Goal: Transaction & Acquisition: Book appointment/travel/reservation

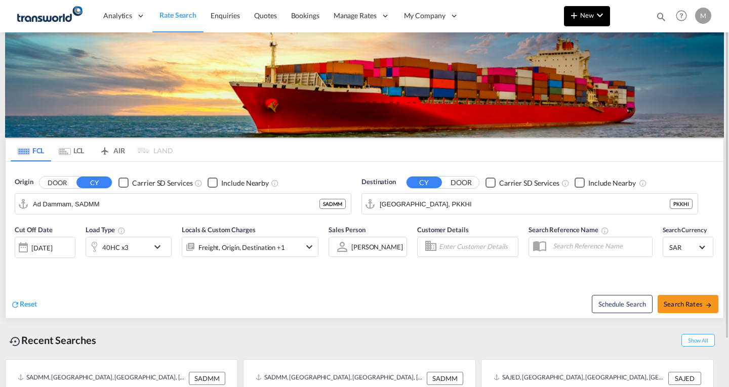
click at [585, 19] on span "New" at bounding box center [587, 15] width 38 height 8
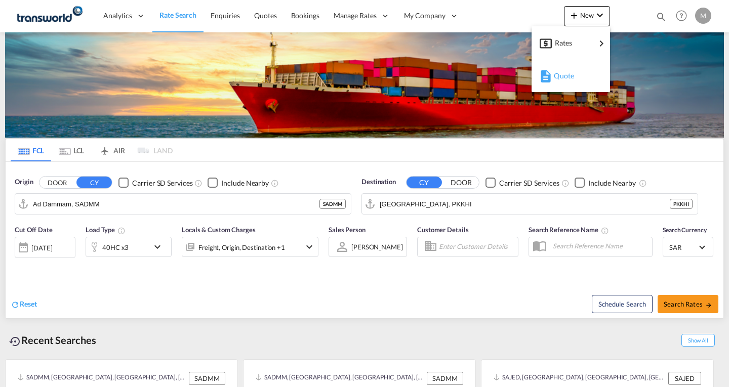
click at [564, 78] on span "Quote" at bounding box center [559, 76] width 11 height 20
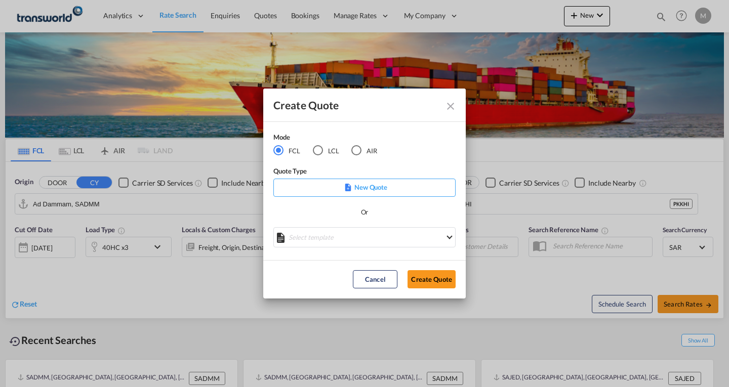
click at [371, 187] on p "New Quote" at bounding box center [364, 187] width 175 height 10
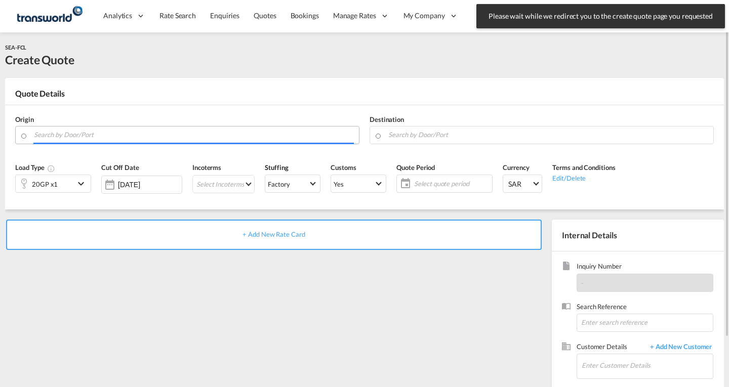
drag, startPoint x: 69, startPoint y: 135, endPoint x: 75, endPoint y: 140, distance: 7.5
click at [70, 135] on input "Search by Door/Port" at bounding box center [194, 135] width 320 height 18
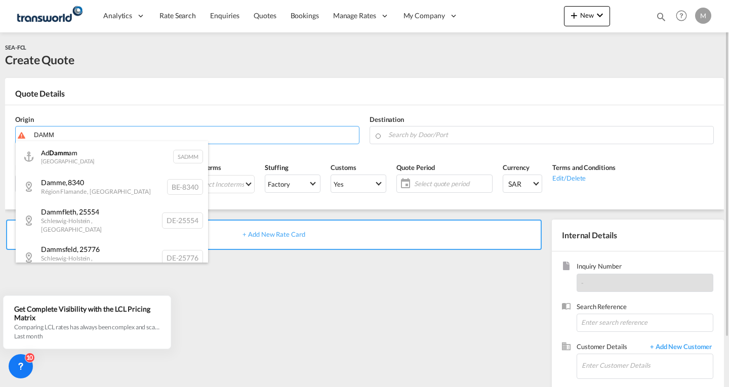
drag, startPoint x: 89, startPoint y: 160, endPoint x: 168, endPoint y: 163, distance: 78.5
click at [90, 160] on div "Ad Damm am [GEOGRAPHIC_DATA] SADMM" at bounding box center [112, 156] width 192 height 30
type input "Ad Dammam, SADMM"
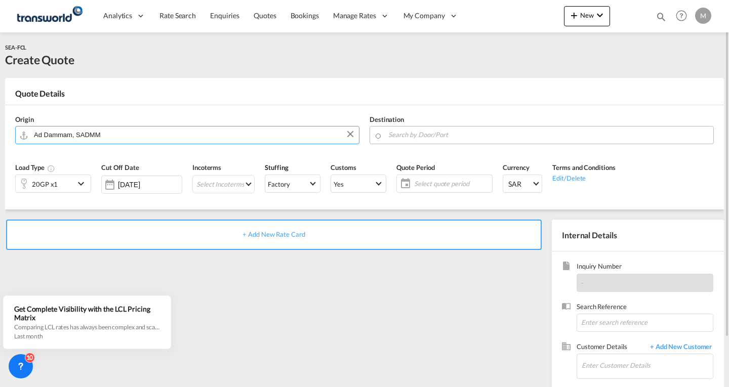
click at [467, 135] on input "Search by Door/Port" at bounding box center [548, 135] width 320 height 18
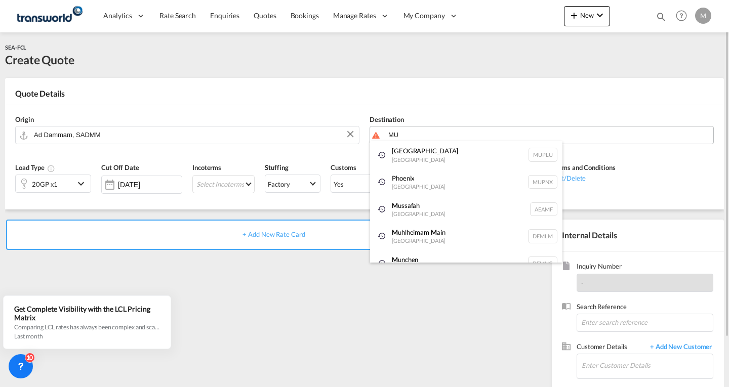
type input "M"
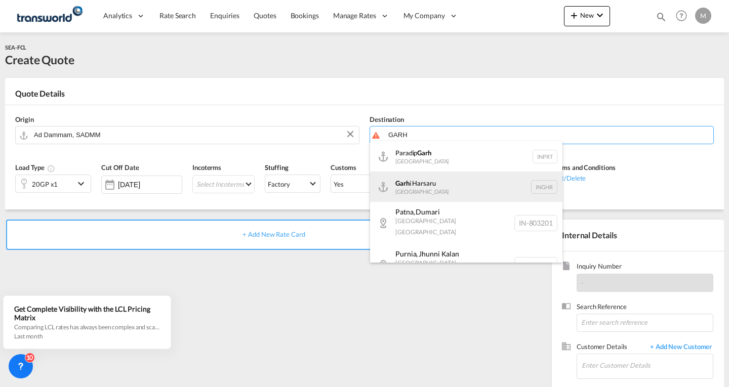
click at [440, 185] on div "Garh i Harsaru [GEOGRAPHIC_DATA] INGHR" at bounding box center [466, 187] width 192 height 30
type input "Garhi Harsaru, INGHR"
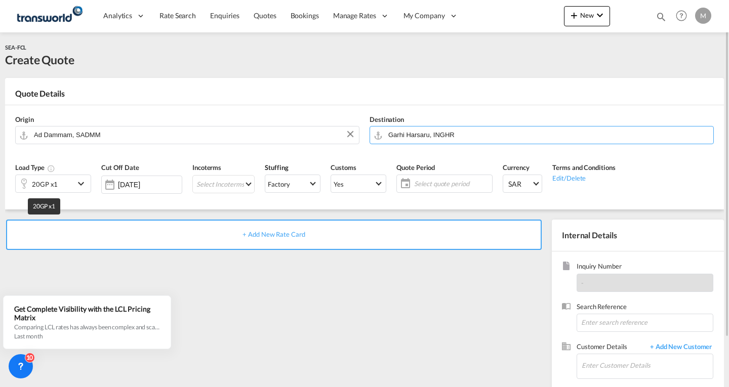
click at [48, 188] on div "20GP x1" at bounding box center [45, 184] width 26 height 14
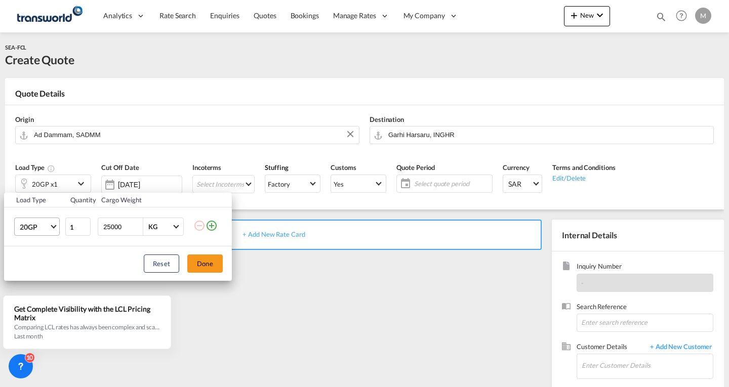
click at [36, 232] on span "20GP" at bounding box center [34, 227] width 29 height 10
click at [31, 249] on div "40GP" at bounding box center [29, 252] width 18 height 10
drag, startPoint x: 122, startPoint y: 226, endPoint x: 61, endPoint y: 238, distance: 61.9
click at [61, 238] on tr "40GP 1 25000 KG KG" at bounding box center [118, 227] width 228 height 39
type input "22000"
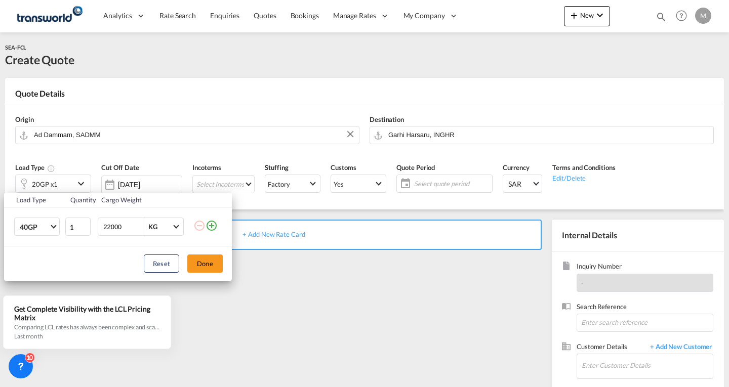
click at [207, 254] on div "Reset Done" at bounding box center [118, 264] width 228 height 34
click at [200, 259] on button "Done" at bounding box center [204, 264] width 35 height 18
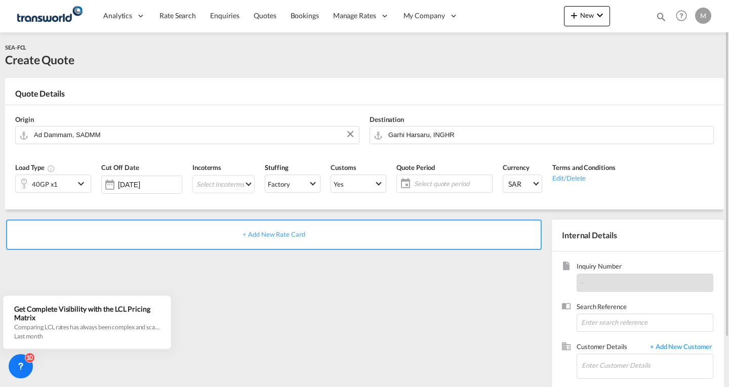
click at [214, 193] on div "Incoterms Select Incoterms EXW - export Ex Works FOB - export Free on Board CFR…" at bounding box center [223, 181] width 72 height 48
click at [222, 179] on md-select "Select Incoterms EXW - export Ex Works FOB - export Free on Board CFR - import …" at bounding box center [223, 184] width 62 height 18
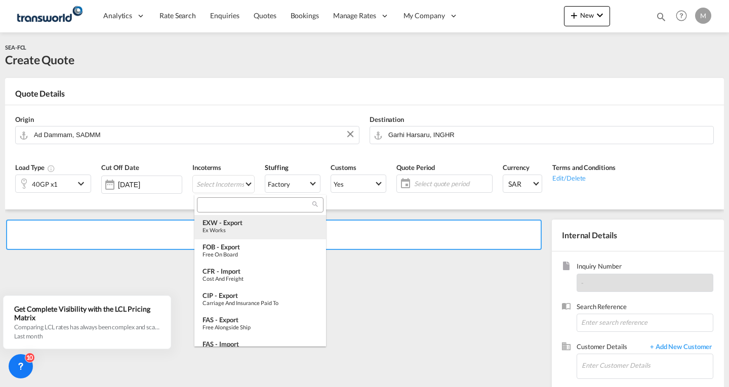
click at [225, 228] on div "Ex Works" at bounding box center [259, 230] width 115 height 7
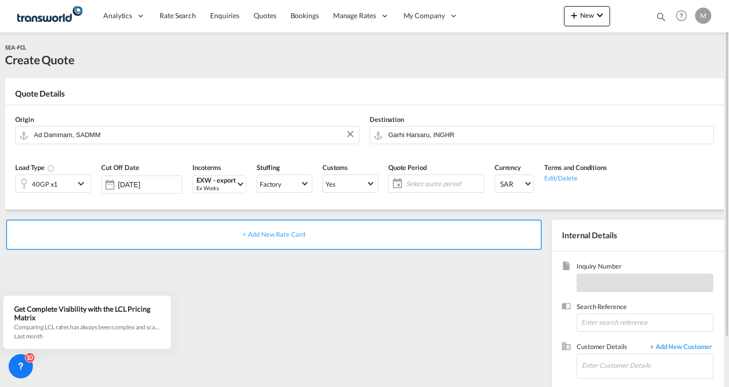
click at [427, 188] on span "Select quote period" at bounding box center [443, 183] width 75 height 9
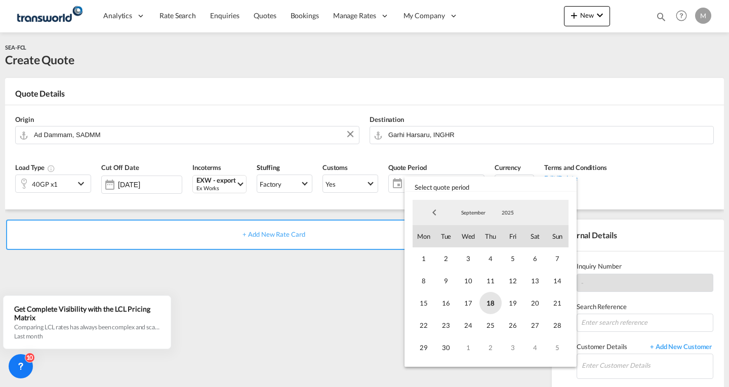
click at [490, 302] on span "18" at bounding box center [490, 303] width 22 height 22
click at [445, 350] on span "30" at bounding box center [446, 348] width 22 height 22
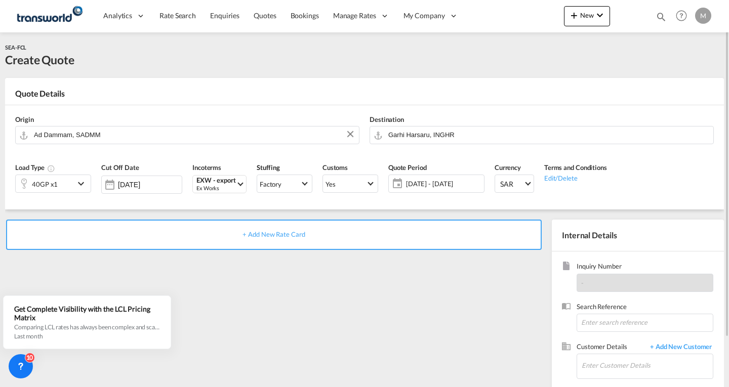
scroll to position [57, 0]
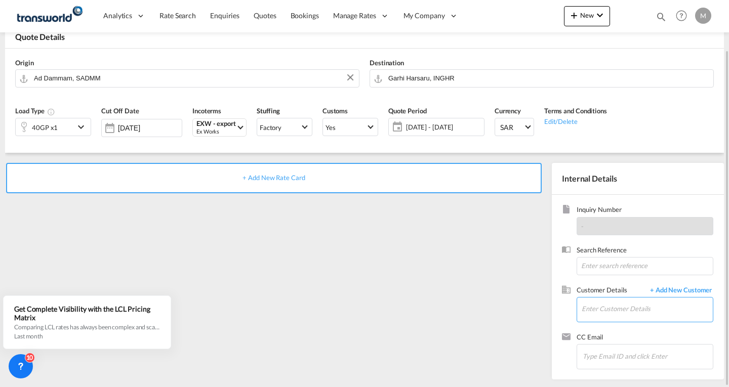
click at [602, 310] on input "Enter Customer Details" at bounding box center [647, 309] width 131 height 23
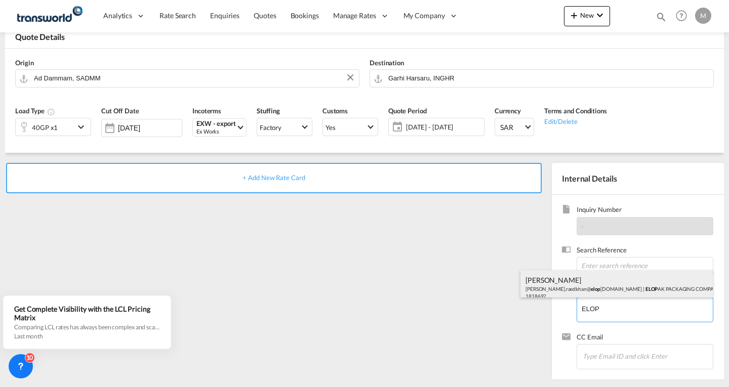
click at [611, 290] on div "[PERSON_NAME] [PERSON_NAME].raedkhan@ elop [DOMAIN_NAME] | ELOP AK PACKAGING CO…" at bounding box center [616, 287] width 192 height 34
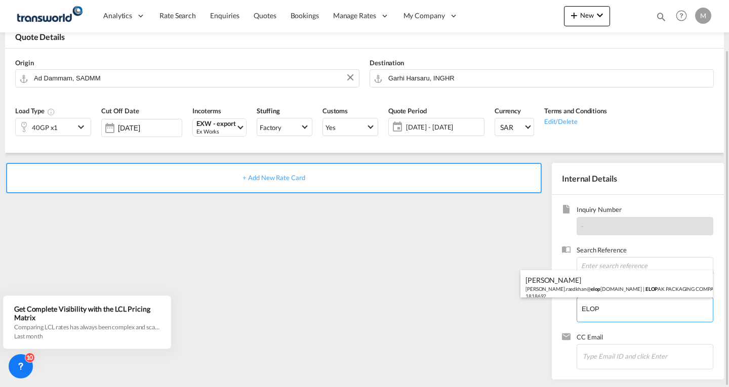
type input "ELOPAK PACKAGING COMPANY LLC, [PERSON_NAME], [PERSON_NAME][EMAIL_ADDRESS][DOMAI…"
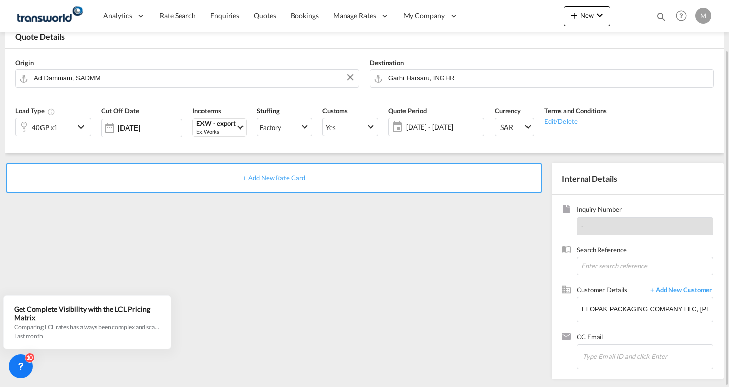
click at [253, 178] on span "+ Add New Rate Card" at bounding box center [273, 178] width 62 height 8
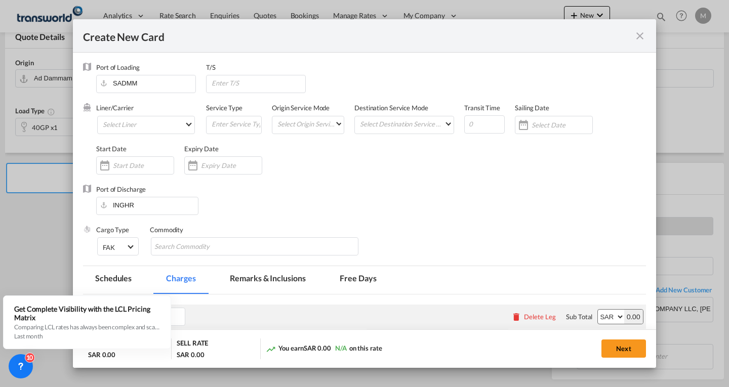
select select "per equipment"
click at [129, 123] on md-select "Select Liner 2HM LOGISTICS D.O.O 2HM LOGISTICS D.O.O. / TWKS-KOPER 3P LOGISTICS…" at bounding box center [146, 125] width 98 height 18
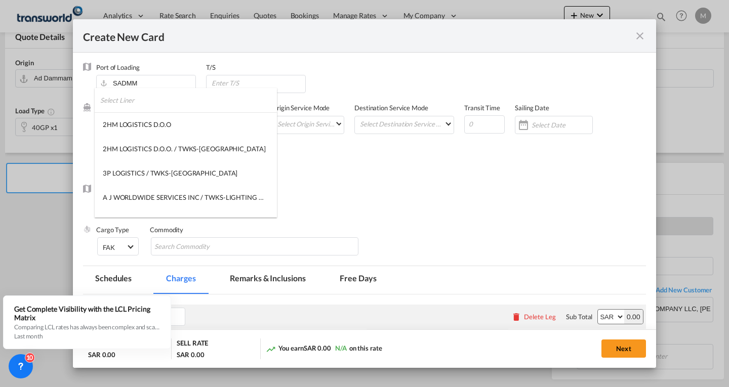
click at [132, 103] on input "search" at bounding box center [188, 100] width 177 height 24
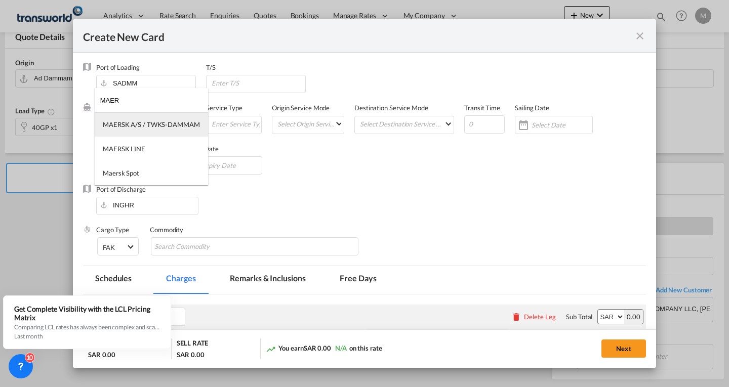
type input "MAER"
click at [161, 124] on div "MAERSK A/S / TWKS-DAMMAM" at bounding box center [151, 124] width 97 height 9
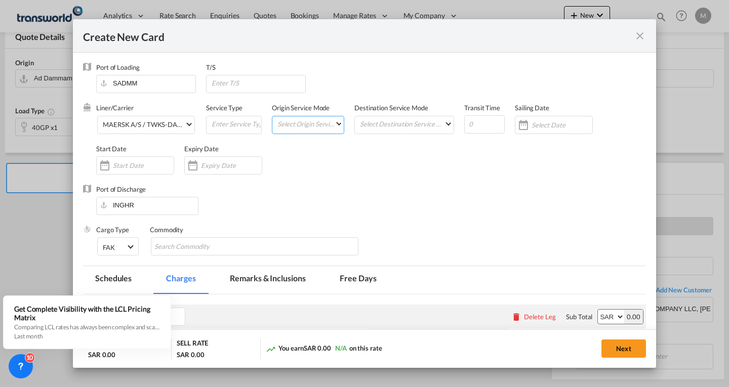
click at [305, 122] on md-select "Select Origin Service Mode SD [GEOGRAPHIC_DATA]" at bounding box center [309, 123] width 67 height 14
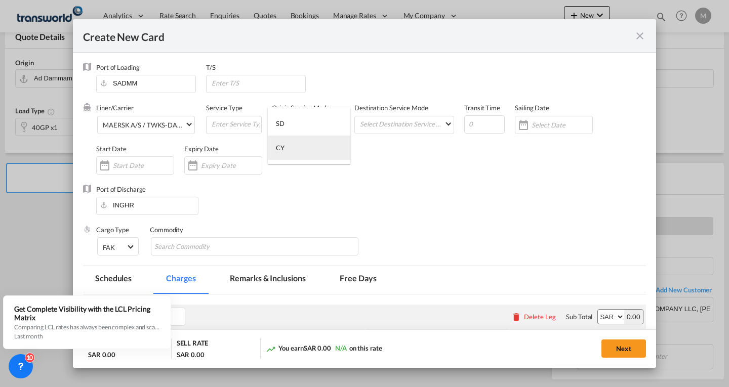
click at [286, 150] on md-option "CY" at bounding box center [309, 148] width 83 height 24
click at [397, 127] on md-select "Select Destination Service Mode SD [GEOGRAPHIC_DATA]" at bounding box center [406, 123] width 95 height 14
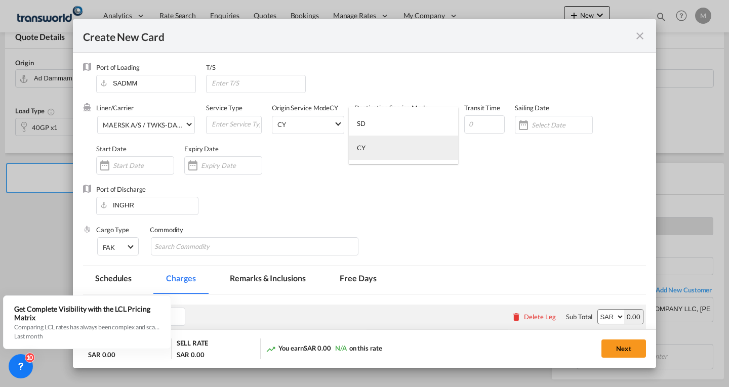
click at [360, 147] on div "CY" at bounding box center [361, 147] width 9 height 9
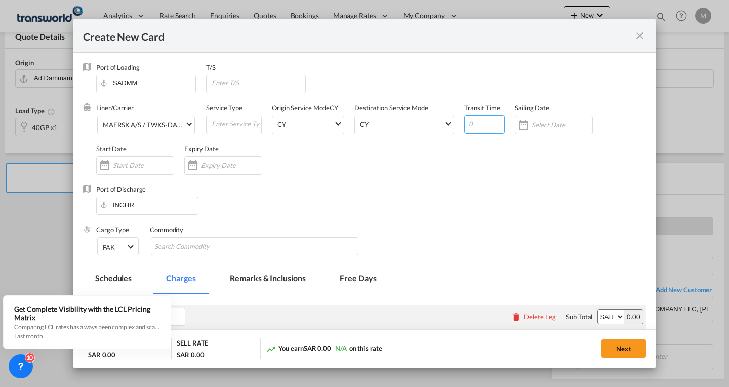
click at [480, 118] on input "Create New CardPort ..." at bounding box center [484, 124] width 40 height 18
type input "4"
click at [532, 127] on input "Create New CardPort ..." at bounding box center [562, 125] width 61 height 8
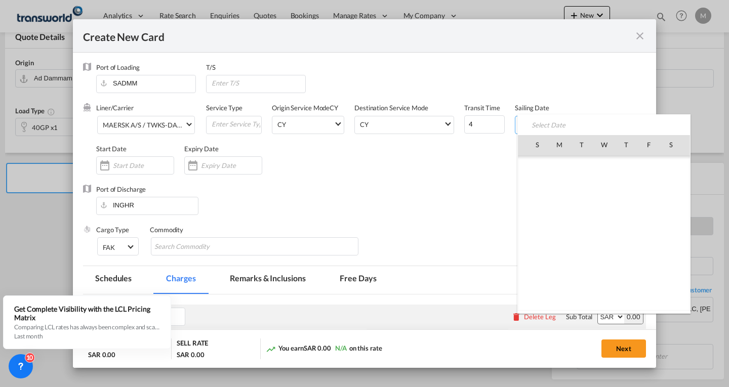
scroll to position [234484, 0]
click at [650, 231] on span "19" at bounding box center [648, 234] width 20 height 20
type input "[DATE]"
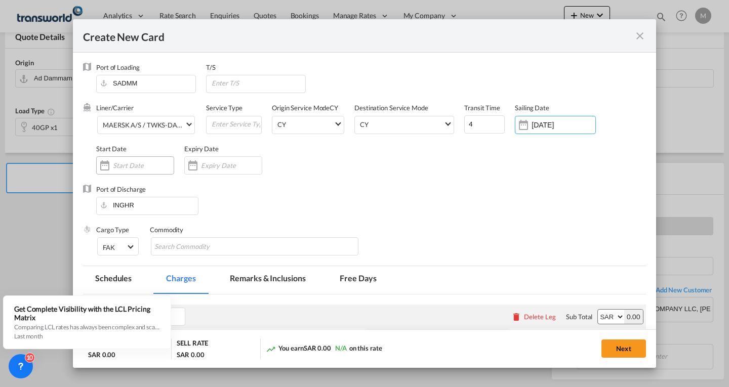
click at [119, 161] on input "Create New CardPort ..." at bounding box center [143, 165] width 61 height 8
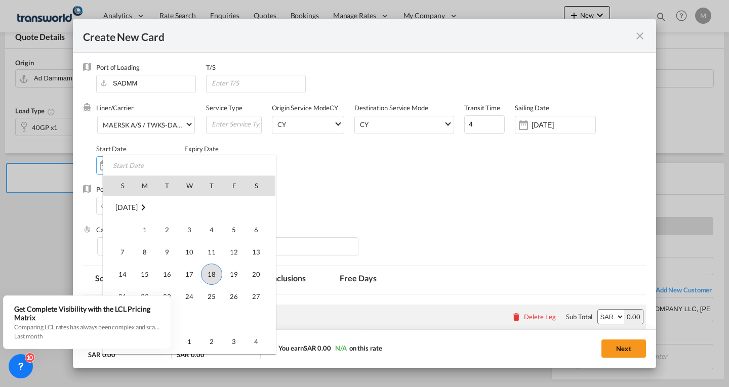
click at [217, 276] on span "18" at bounding box center [211, 274] width 21 height 21
type input "[DATE]"
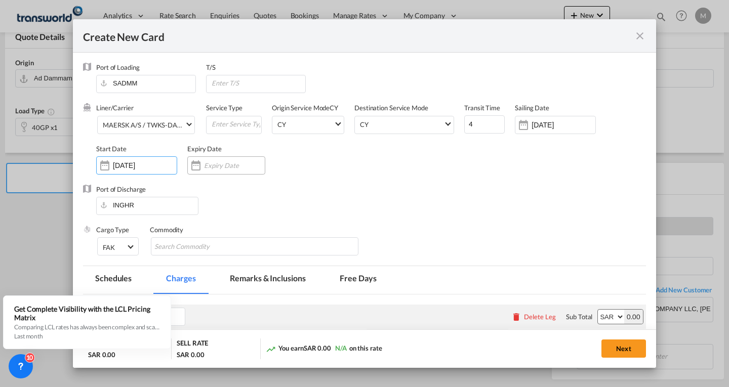
click at [224, 165] on input "Create New CardPort ..." at bounding box center [234, 165] width 61 height 8
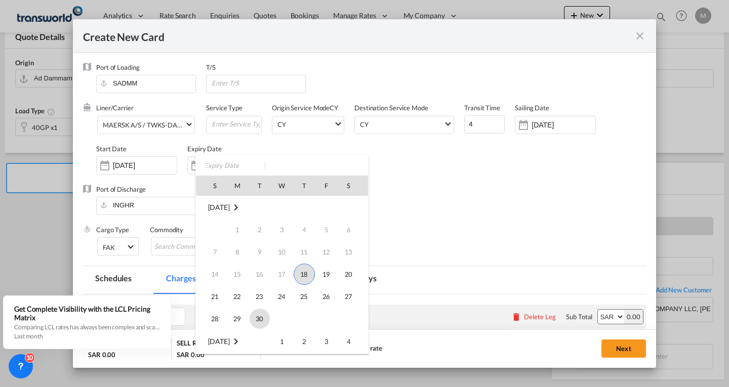
click at [257, 321] on span "30" at bounding box center [260, 319] width 20 height 20
type input "[DATE]"
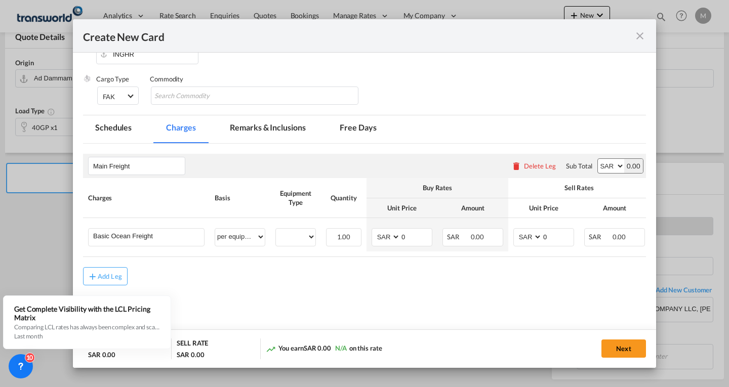
scroll to position [152, 0]
click at [199, 93] on input "Search Commodity" at bounding box center [200, 95] width 93 height 16
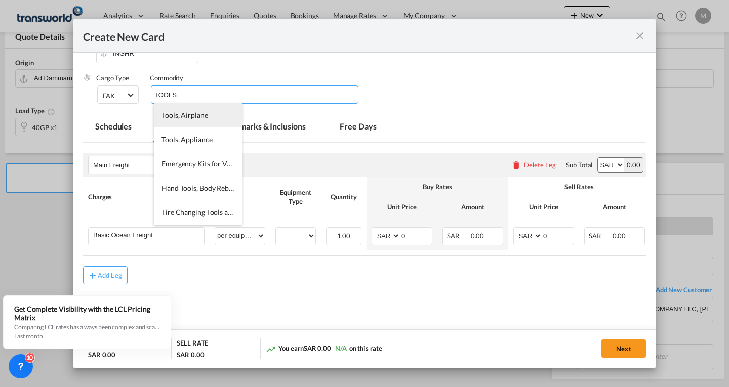
type input "TOOLS"
click at [201, 116] on span "Tools, Airplane" at bounding box center [184, 115] width 47 height 9
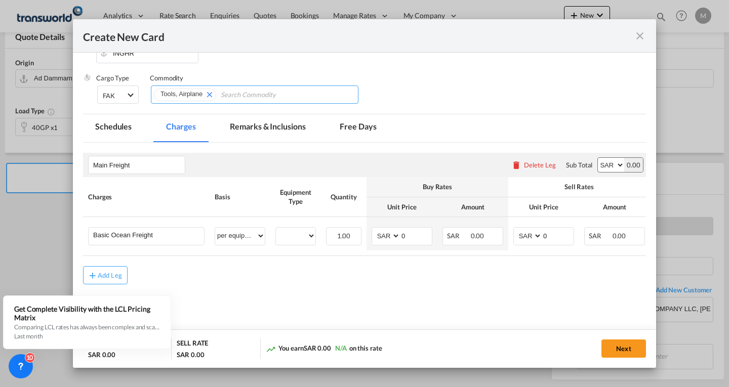
click at [231, 91] on input "Chips input." at bounding box center [267, 95] width 93 height 16
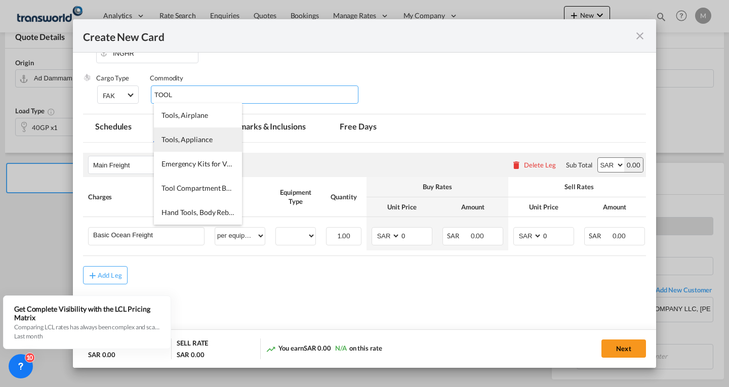
type input "TOOL"
click at [205, 138] on span "Tools, Appliance" at bounding box center [186, 139] width 51 height 9
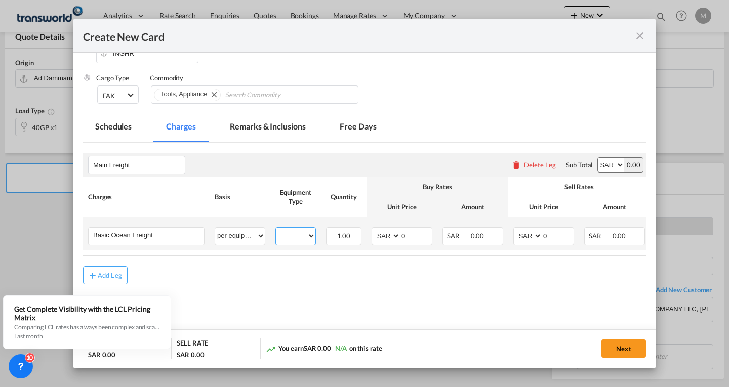
drag, startPoint x: 299, startPoint y: 235, endPoint x: 292, endPoint y: 238, distance: 7.7
click at [299, 235] on select "40GP" at bounding box center [295, 236] width 39 height 14
select select "40GP"
click at [276, 229] on select "40GP" at bounding box center [295, 236] width 39 height 14
click at [382, 237] on select "AED AFN ALL AMD ANG AOA ARS AUD AWG AZN BAM BBD BDT BGN BHD BIF BMD BND BOB BRL…" at bounding box center [387, 236] width 26 height 14
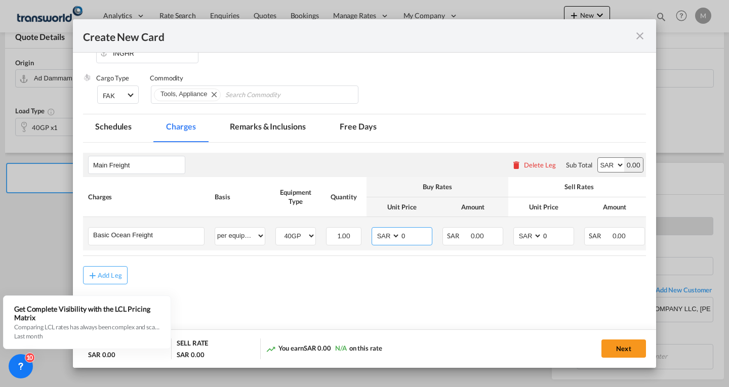
select select "string:USD"
click at [374, 229] on select "AED AFN ALL AMD ANG AOA ARS AUD AWG AZN BAM BBD BDT BGN BHD BIF BMD BND BOB BRL…" at bounding box center [387, 236] width 26 height 14
type input "1120"
click at [525, 240] on select "AED AFN ALL AMD ANG AOA ARS AUD AWG AZN BAM BBD BDT BGN BHD BIF BMD BND BOB BRL…" at bounding box center [528, 236] width 26 height 14
select select "string:USD"
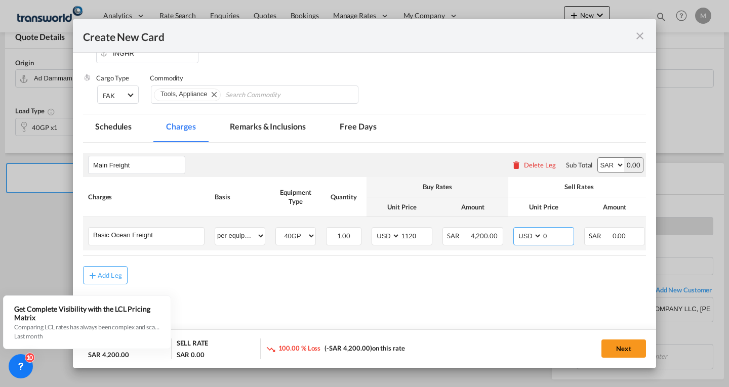
click at [515, 229] on select "AED AFN ALL AMD ANG AOA ARS AUD AWG AZN BAM BBD BDT BGN BHD BIF BMD BND BOB BRL…" at bounding box center [528, 236] width 26 height 14
type input "1120"
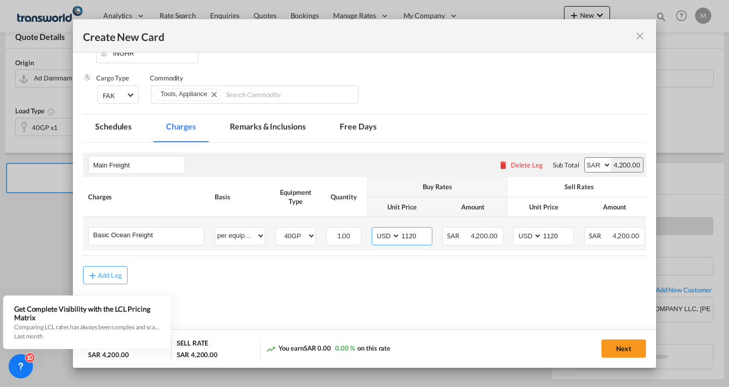
drag, startPoint x: 417, startPoint y: 237, endPoint x: 395, endPoint y: 240, distance: 22.5
click at [395, 240] on md-input-container "AED AFN ALL AMD ANG AOA ARS AUD AWG AZN BAM BBD BDT BGN BHD BIF BMD BND [PERSON…" at bounding box center [402, 236] width 61 height 18
type input "8"
type input "920"
click at [621, 352] on button "Next" at bounding box center [623, 349] width 45 height 18
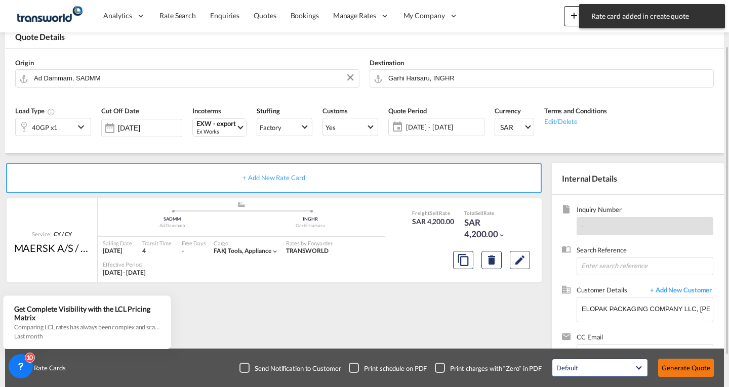
click at [671, 367] on button "Generate Quote" at bounding box center [686, 368] width 56 height 18
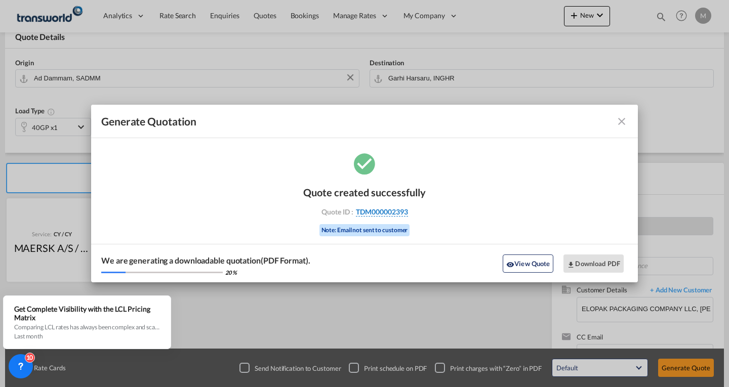
click at [391, 211] on span "TDM000002393" at bounding box center [382, 212] width 52 height 9
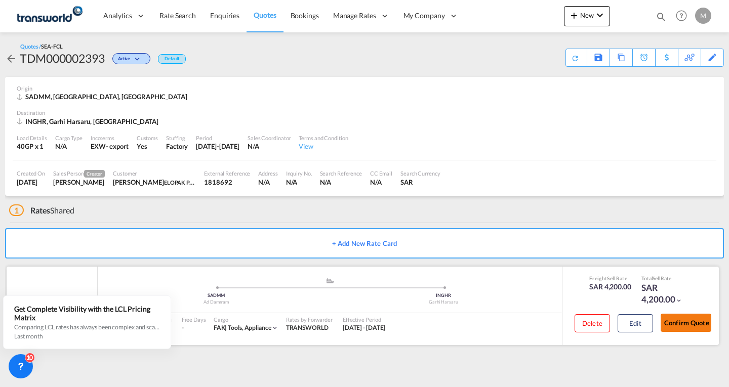
click at [677, 322] on button "Confirm Quote" at bounding box center [686, 323] width 51 height 18
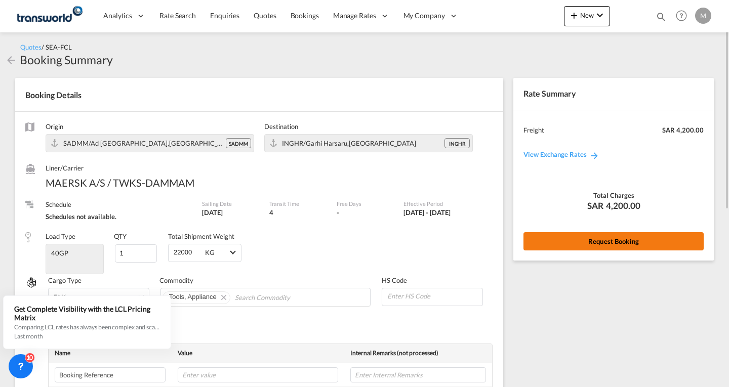
click at [635, 240] on button "Request Booking" at bounding box center [613, 241] width 180 height 18
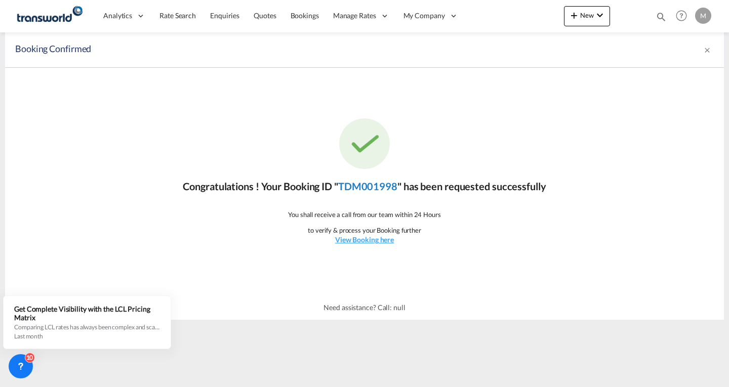
click at [370, 187] on link "TDM001998" at bounding box center [367, 186] width 59 height 12
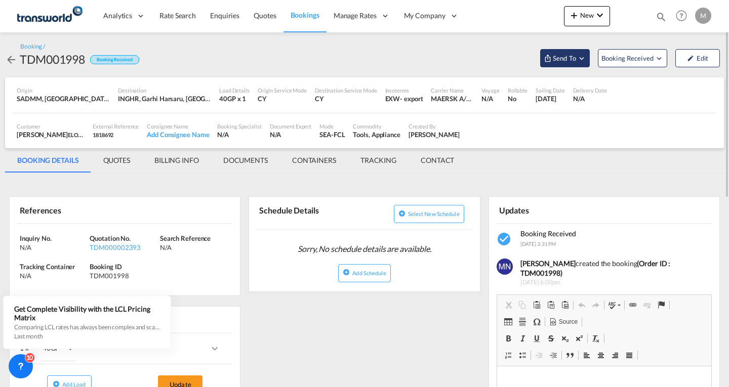
click at [572, 62] on span "Send To" at bounding box center [564, 58] width 25 height 10
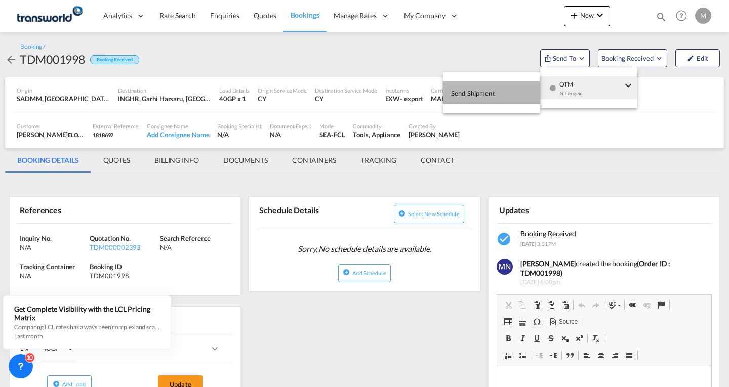
click at [477, 93] on span "Send Shipment" at bounding box center [473, 93] width 44 height 16
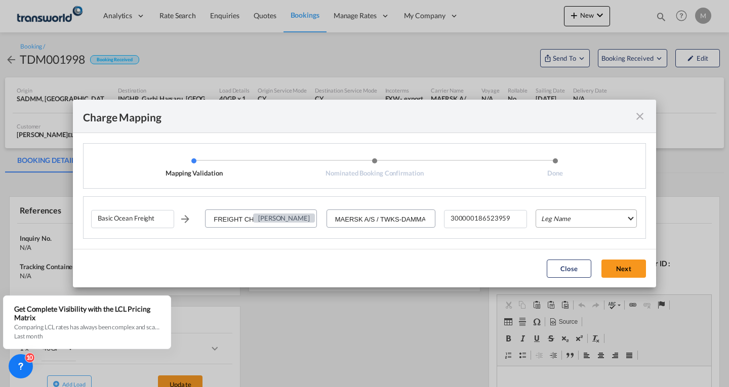
click at [558, 222] on md-select "Leg Name HANDLING ORIGIN VESSEL HANDLING DESTINATION OTHERS TL PICK UP CUSTOMS …" at bounding box center [586, 219] width 101 height 18
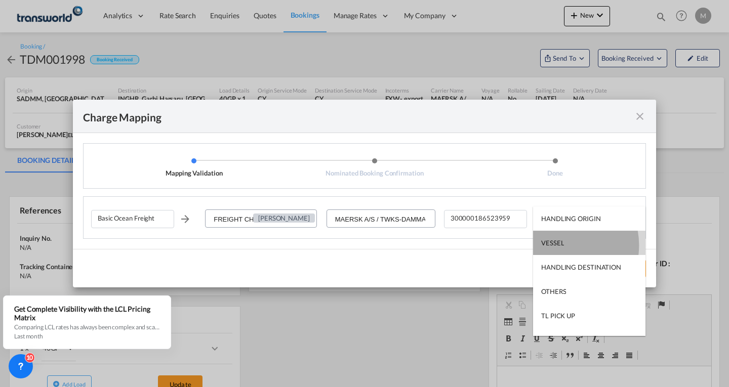
click at [558, 246] on div "VESSEL" at bounding box center [552, 242] width 23 height 9
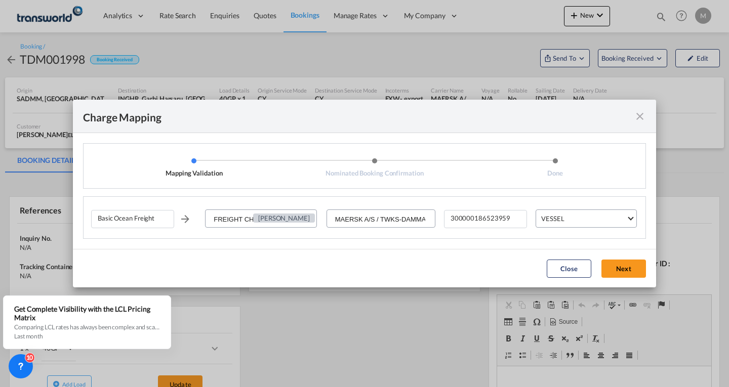
click at [614, 271] on button "Next" at bounding box center [623, 269] width 45 height 18
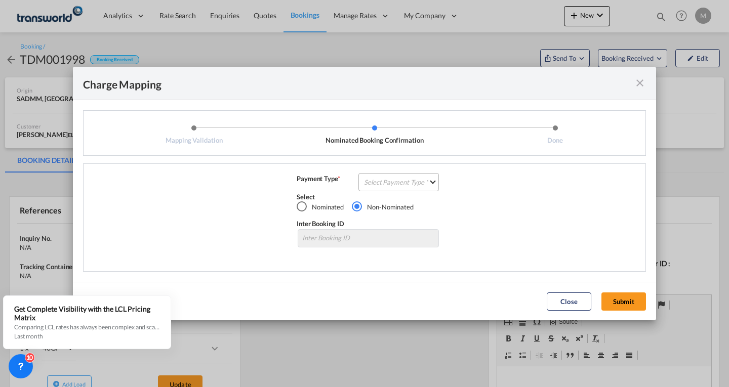
click at [381, 179] on md-select "Select Payment Type COLLECT PREPAID" at bounding box center [398, 182] width 80 height 18
click at [381, 208] on div "PREPAID" at bounding box center [378, 205] width 27 height 9
click at [619, 309] on button "Submit" at bounding box center [623, 302] width 45 height 18
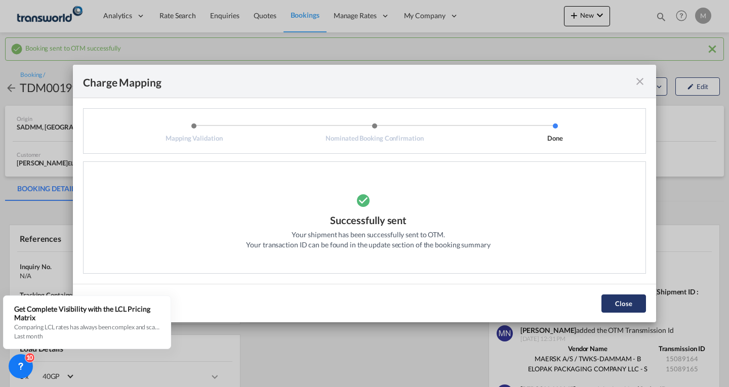
click at [631, 305] on button "Close" at bounding box center [623, 304] width 45 height 18
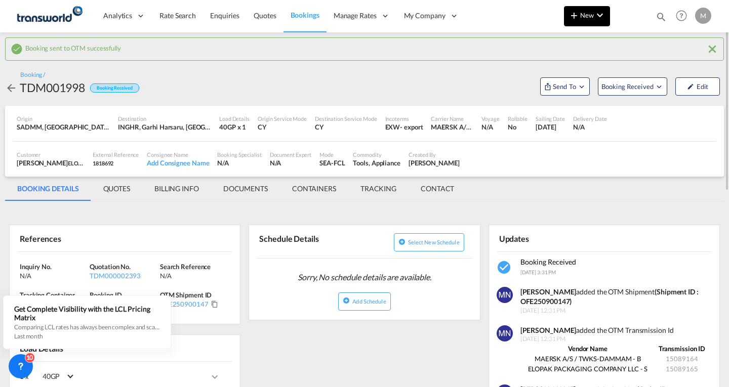
click at [590, 18] on span "New" at bounding box center [587, 15] width 38 height 8
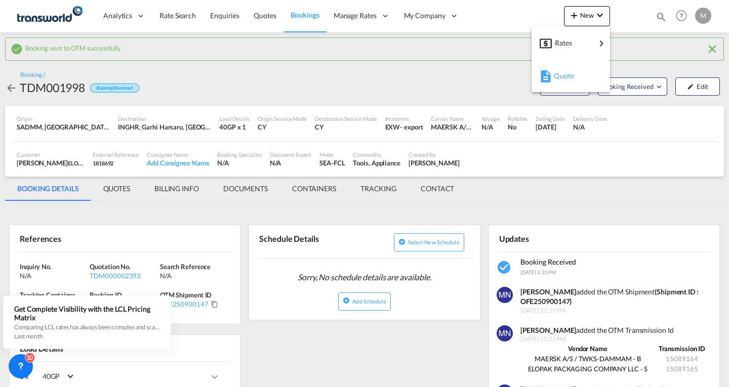
click at [565, 75] on span "Quote" at bounding box center [559, 76] width 11 height 20
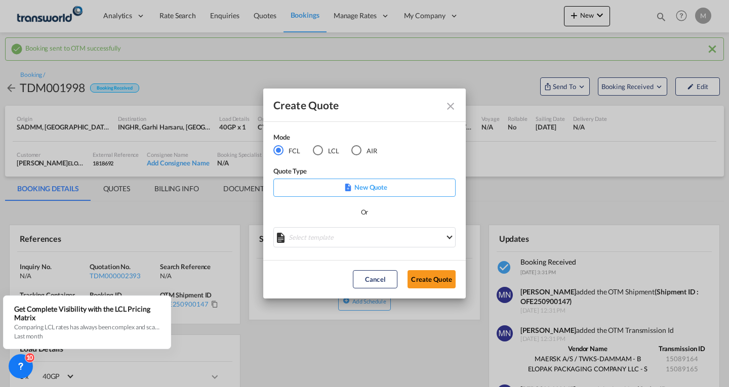
click at [370, 187] on p "New Quote" at bounding box center [364, 187] width 175 height 10
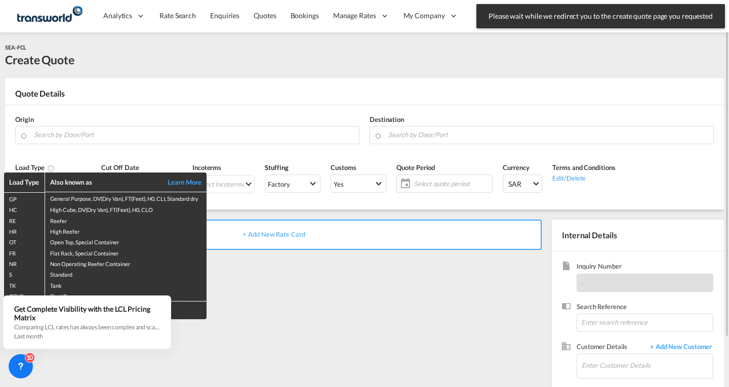
click at [66, 137] on div "Load Type Also known as Learn More GP General Purpose, DV(Dry Van), FT(Feet), H…" at bounding box center [364, 193] width 729 height 387
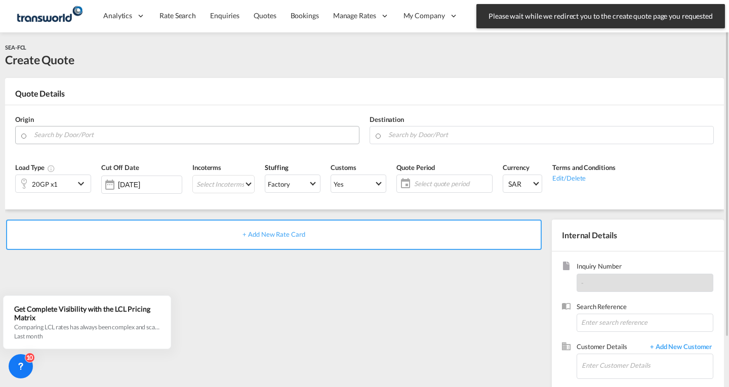
click at [79, 133] on input "Search by Door/Port" at bounding box center [194, 135] width 320 height 18
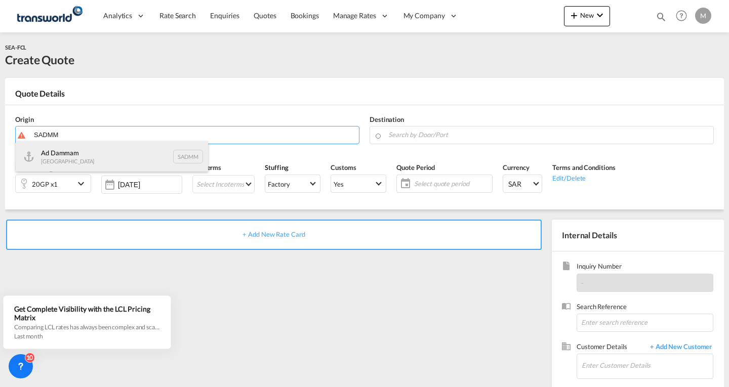
click at [71, 154] on div "Ad Dammam [GEOGRAPHIC_DATA] SADMM" at bounding box center [112, 156] width 192 height 30
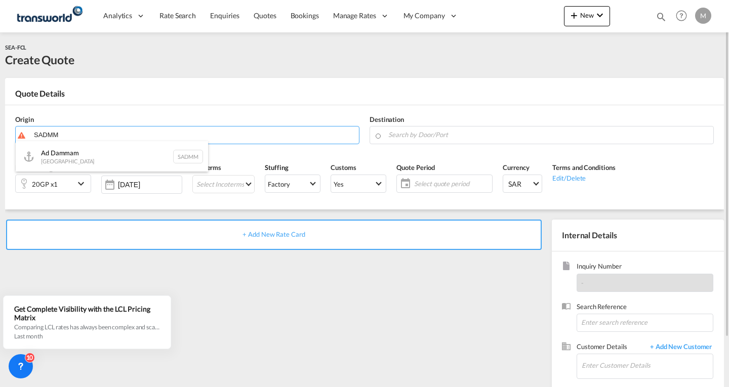
type input "Ad Dammam, SADMM"
click at [446, 135] on input "Search by Door/Port" at bounding box center [548, 135] width 320 height 18
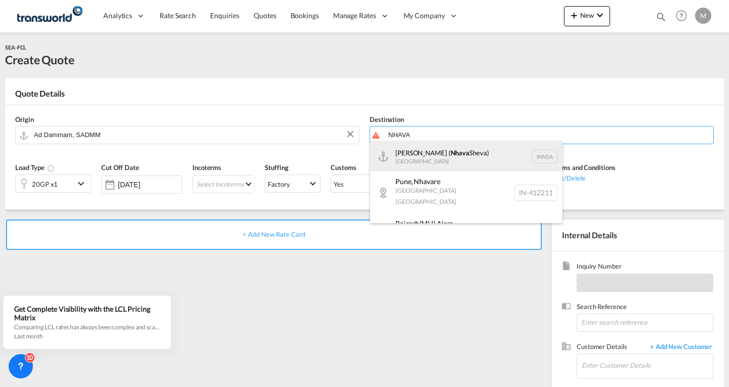
click at [434, 157] on div "[PERSON_NAME] ( [GEOGRAPHIC_DATA]) [GEOGRAPHIC_DATA] [GEOGRAPHIC_DATA]" at bounding box center [466, 156] width 192 height 30
type input "[PERSON_NAME] ([PERSON_NAME]), [GEOGRAPHIC_DATA]"
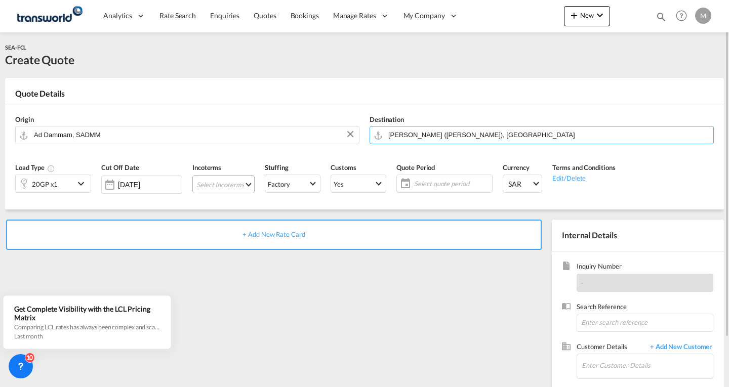
click at [221, 185] on md-select "Select Incoterms EXW - export Ex Works FOB - export Free on Board CFR - import …" at bounding box center [223, 184] width 62 height 18
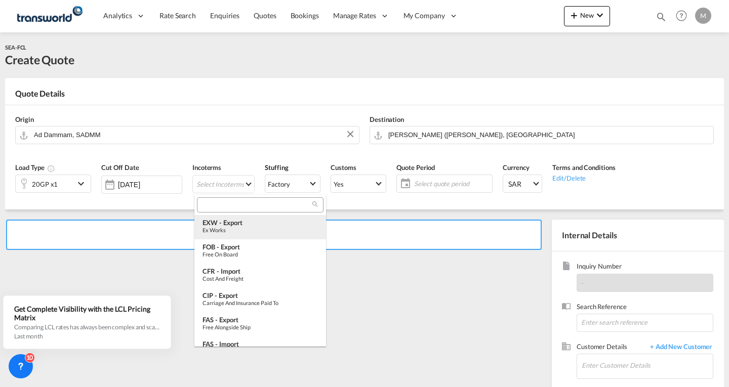
click at [223, 226] on div "EXW - export" at bounding box center [259, 223] width 115 height 8
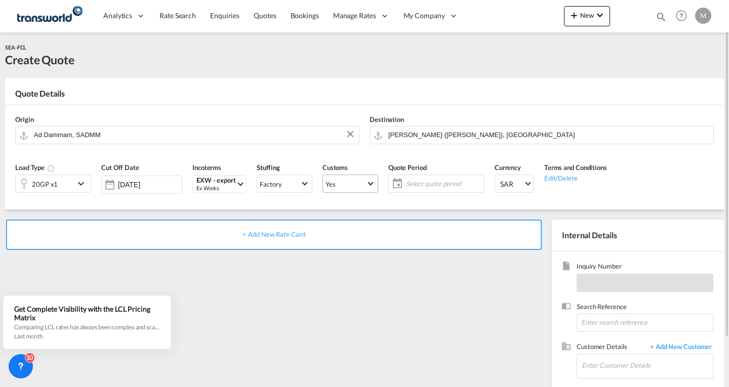
click at [354, 187] on span "Yes" at bounding box center [345, 184] width 40 height 9
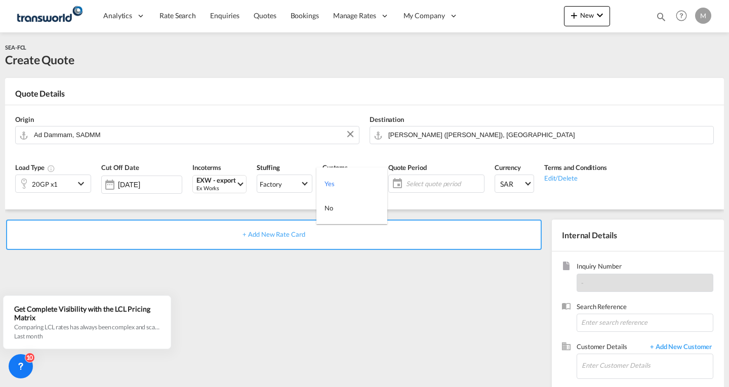
click at [355, 186] on md-option "Yes" at bounding box center [351, 184] width 71 height 24
click at [431, 183] on span "Select quote period" at bounding box center [443, 183] width 75 height 9
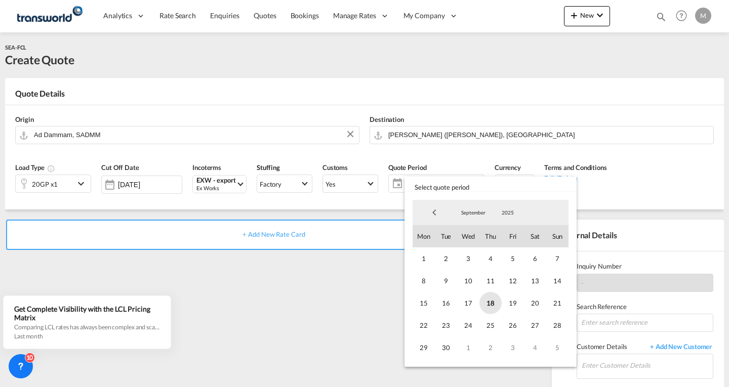
click at [490, 302] on span "18" at bounding box center [490, 303] width 22 height 22
click at [445, 349] on span "30" at bounding box center [446, 348] width 22 height 22
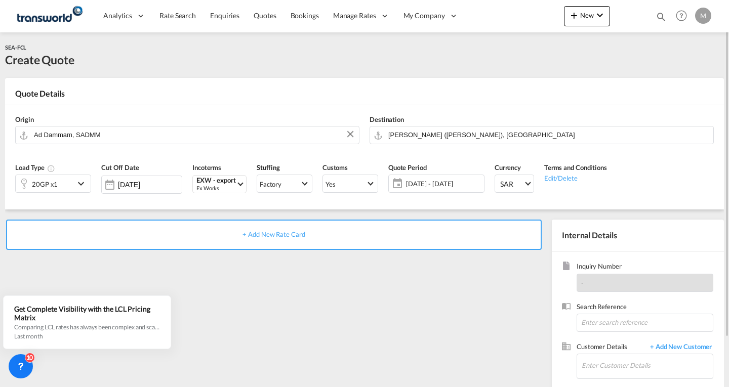
scroll to position [57, 0]
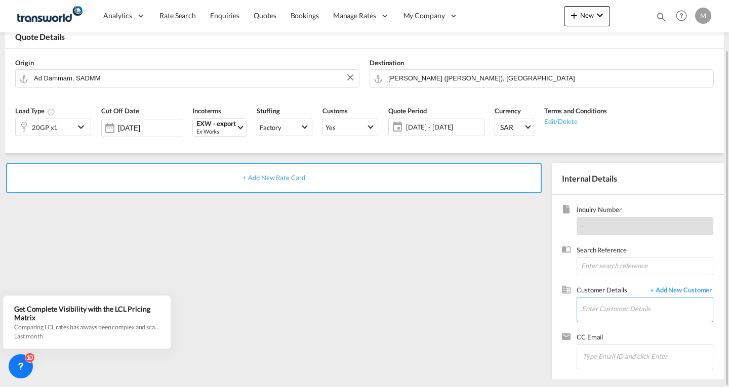
click at [606, 303] on input "Enter Customer Details" at bounding box center [647, 309] width 131 height 23
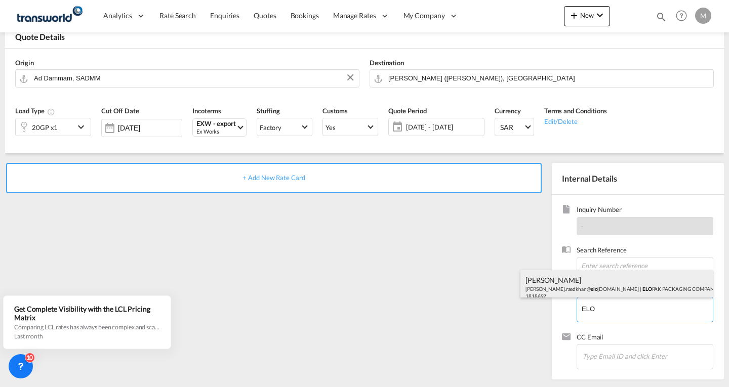
click at [605, 284] on div "[PERSON_NAME] [PERSON_NAME].raedkhan@ elo [DOMAIN_NAME] | ELO PAK PACKAGING COM…" at bounding box center [616, 287] width 192 height 34
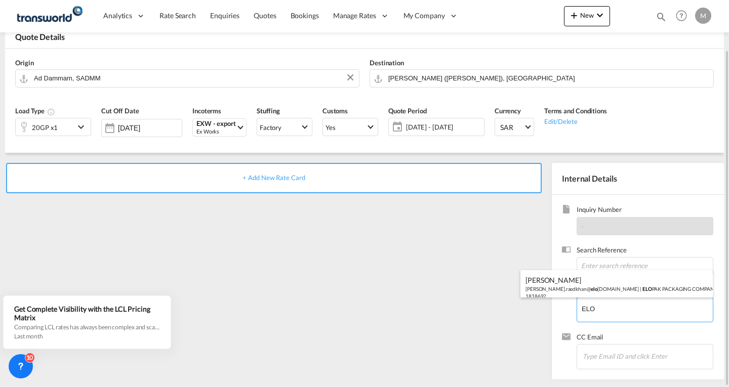
type input "ELOPAK PACKAGING COMPANY LLC, [PERSON_NAME], [PERSON_NAME][EMAIL_ADDRESS][DOMAI…"
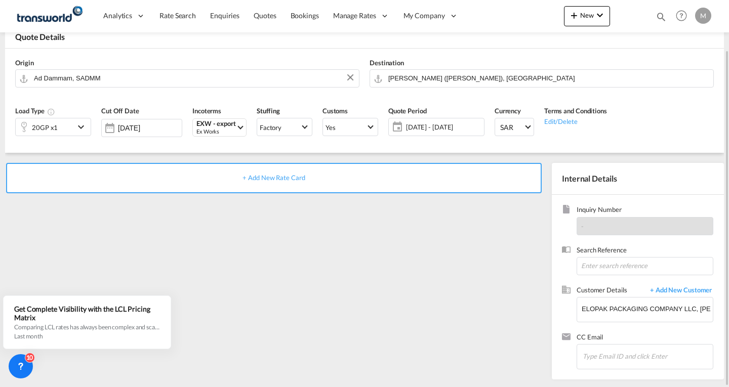
click at [257, 171] on div "+ Add New Rate Card" at bounding box center [274, 178] width 536 height 30
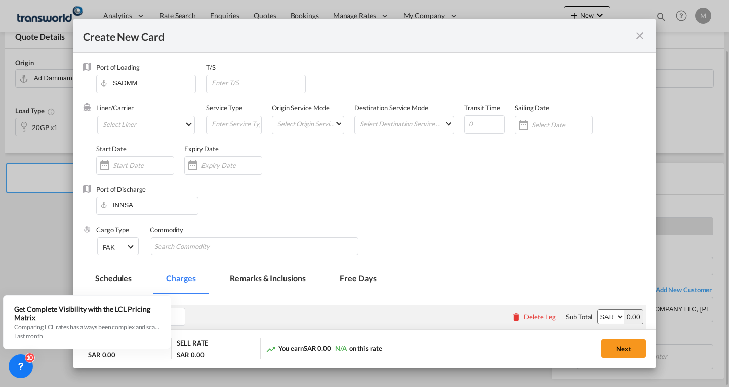
type input "Basic Ocean Freight"
select select "per equipment"
click at [147, 128] on md-select "Select Liner 2HM LOGISTICS D.O.O 2HM LOGISTICS D.O.O. / TWKS-KOPER 3P LOGISTICS…" at bounding box center [146, 125] width 98 height 18
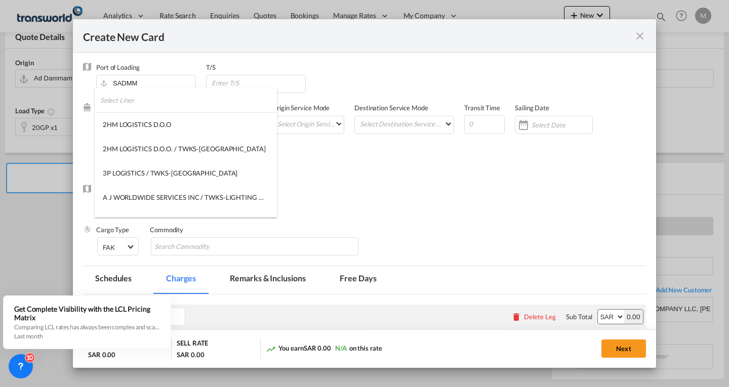
click at [146, 104] on input "search" at bounding box center [188, 100] width 177 height 24
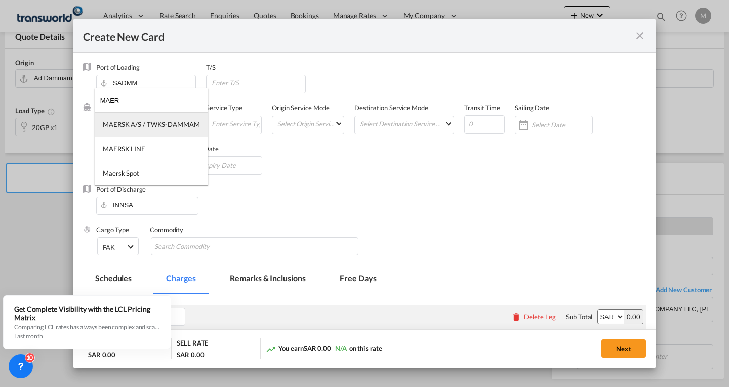
type input "MAER"
click at [141, 120] on div "MAERSK A/S / TWKS-DAMMAM" at bounding box center [151, 124] width 97 height 9
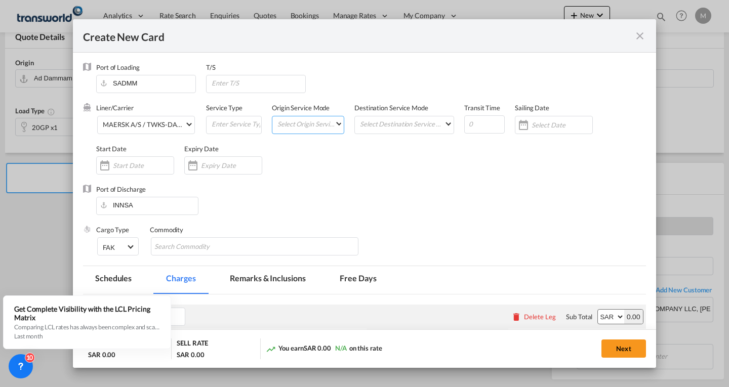
click at [291, 126] on md-select "Select Origin Service Mode SD [GEOGRAPHIC_DATA]" at bounding box center [309, 123] width 67 height 14
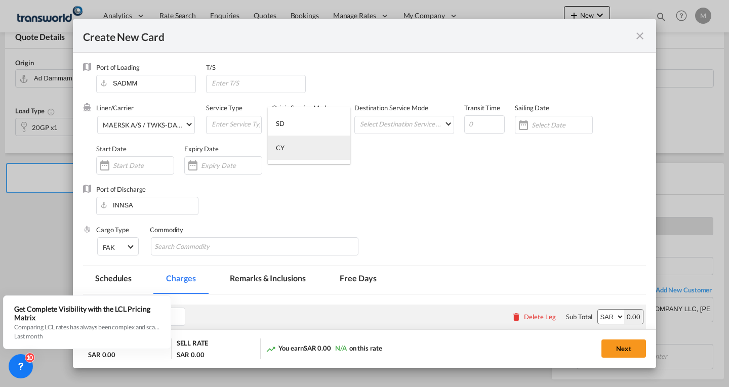
click at [293, 146] on md-option "CY" at bounding box center [309, 148] width 83 height 24
click at [397, 124] on md-select "Select Destination Service Mode SD [GEOGRAPHIC_DATA]" at bounding box center [406, 123] width 95 height 14
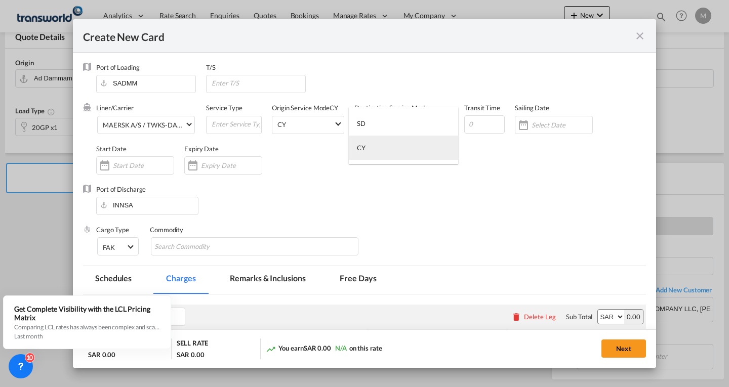
click at [367, 146] on md-option "CY" at bounding box center [403, 148] width 109 height 24
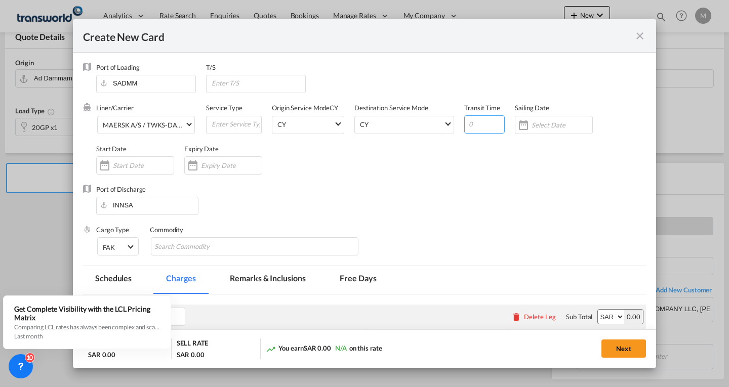
click at [476, 121] on input "Create New Card ..." at bounding box center [484, 124] width 40 height 18
type input "9"
click at [540, 120] on div "Create New Card ..." at bounding box center [562, 124] width 61 height 9
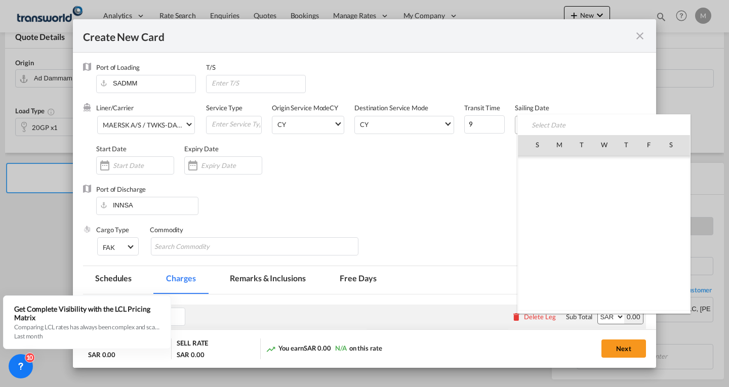
scroll to position [234484, 0]
click at [626, 232] on span "18" at bounding box center [626, 233] width 21 height 21
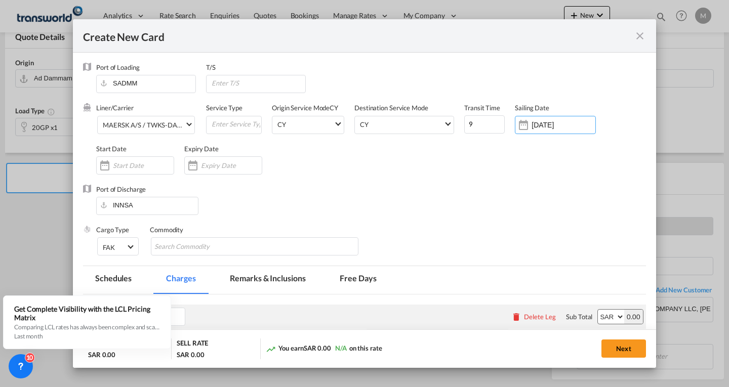
click at [569, 125] on input "[DATE]" at bounding box center [564, 125] width 64 height 8
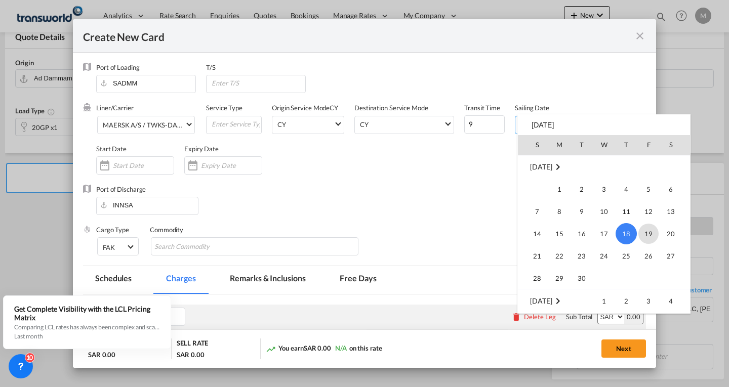
click at [652, 234] on span "19" at bounding box center [648, 234] width 20 height 20
type input "[DATE]"
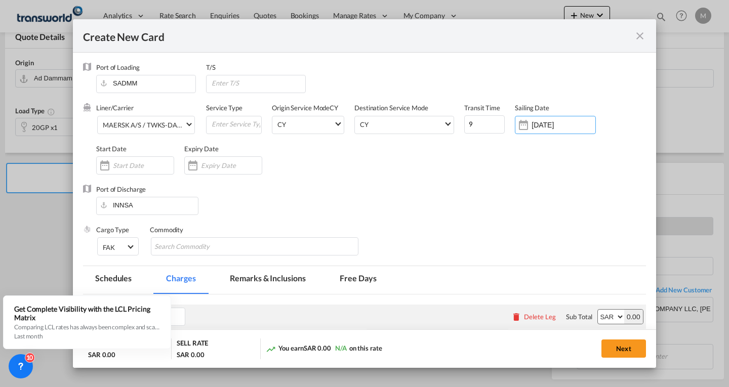
click at [113, 163] on input "Create New Card ..." at bounding box center [143, 165] width 61 height 8
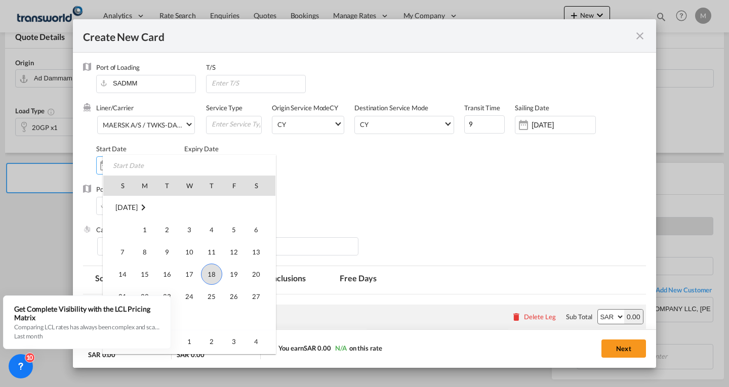
click at [213, 273] on span "18" at bounding box center [211, 274] width 21 height 21
type input "[DATE]"
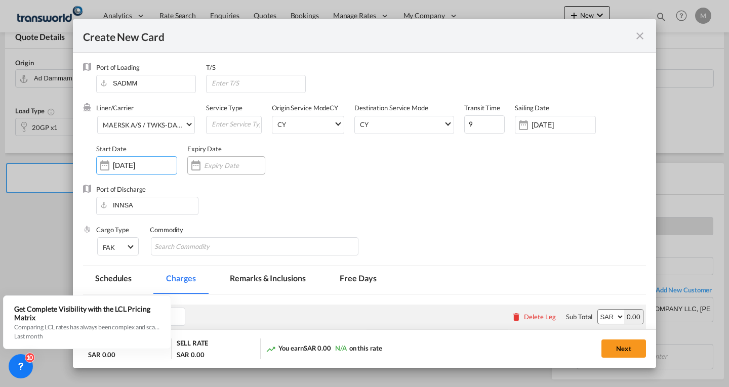
click at [233, 166] on input "Create New Card ..." at bounding box center [234, 165] width 61 height 8
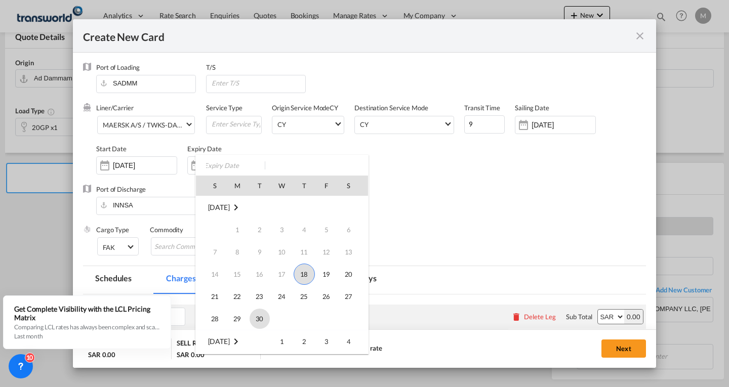
click at [259, 318] on span "30" at bounding box center [260, 319] width 20 height 20
type input "[DATE]"
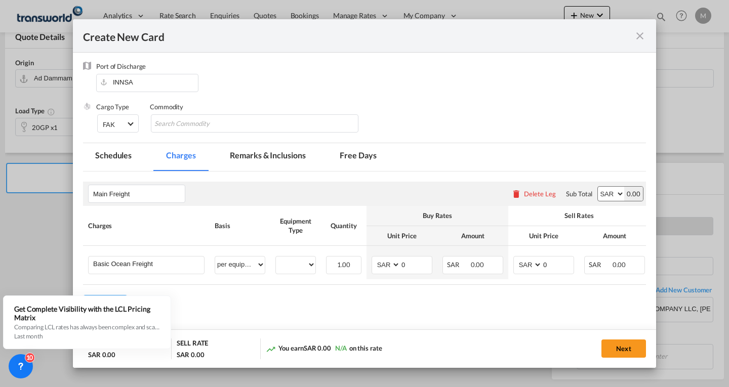
scroll to position [162, 0]
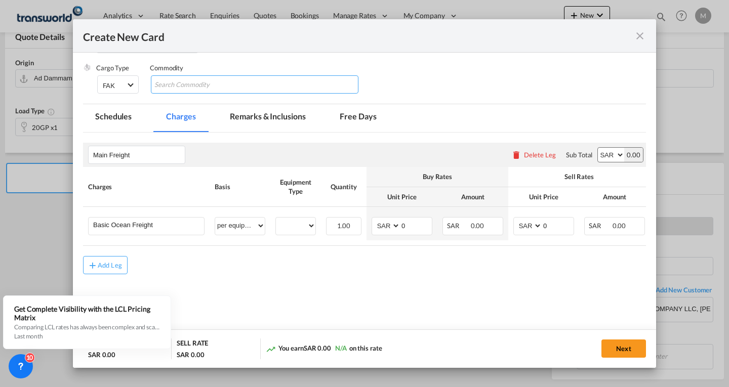
click at [192, 85] on input "Search Commodity" at bounding box center [200, 85] width 93 height 16
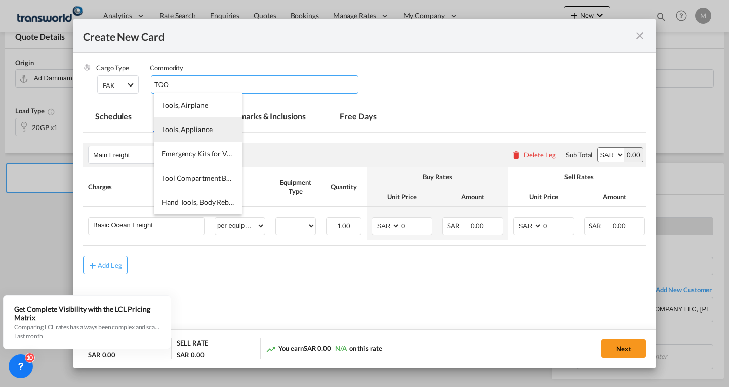
type input "TOO"
click at [183, 127] on span "Tools, Appliance" at bounding box center [186, 129] width 51 height 9
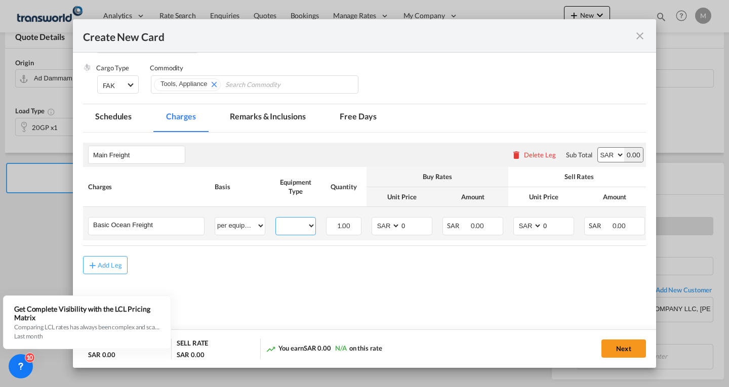
click at [290, 229] on select "20GP" at bounding box center [295, 226] width 39 height 14
select select "20GP"
click at [276, 219] on select "20GP" at bounding box center [295, 226] width 39 height 14
drag, startPoint x: 383, startPoint y: 227, endPoint x: 381, endPoint y: 222, distance: 5.2
click at [383, 227] on select "AED AFN ALL AMD ANG AOA ARS AUD AWG AZN BAM BBD BDT BGN BHD BIF BMD BND BOB BRL…" at bounding box center [387, 226] width 26 height 14
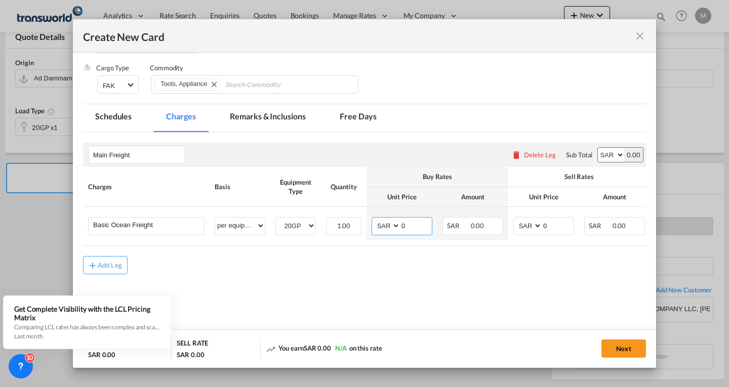
select select "string:USD"
click at [374, 219] on select "AED AFN ALL AMD ANG AOA ARS AUD AWG AZN BAM BBD BDT BGN BHD BIF BMD BND BOB BRL…" at bounding box center [387, 226] width 26 height 14
type input "795"
drag, startPoint x: 407, startPoint y: 227, endPoint x: 385, endPoint y: 230, distance: 23.1
click at [385, 230] on md-input-container "AED AFN ALL AMD ANG AOA ARS AUD AWG AZN BAM BBD BDT BGN BHD BIF BMD BND [PERSON…" at bounding box center [402, 226] width 61 height 18
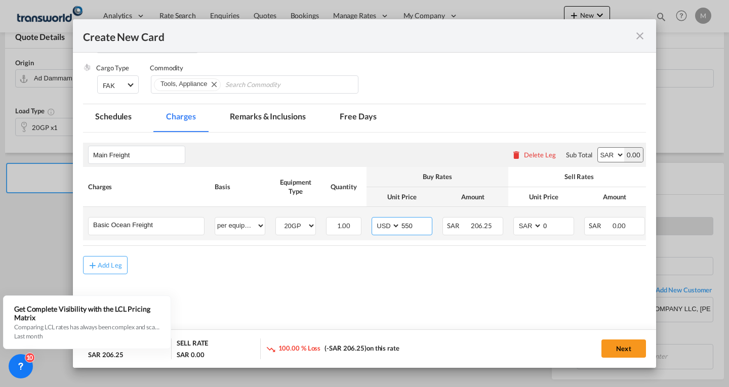
type input "550"
drag, startPoint x: 523, startPoint y: 229, endPoint x: 523, endPoint y: 220, distance: 9.6
click at [523, 229] on select "AED AFN ALL AMD ANG AOA ARS AUD AWG AZN BAM BBD BDT BGN BHD BIF BMD BND BOB BRL…" at bounding box center [528, 226] width 26 height 14
select select "string:USD"
click at [515, 219] on select "AED AFN ALL AMD ANG AOA ARS AUD AWG AZN BAM BBD BDT BGN BHD BIF BMD BND BOB BRL…" at bounding box center [528, 226] width 26 height 14
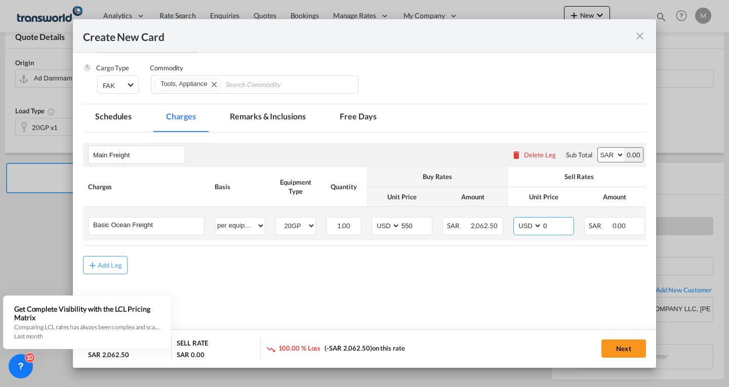
click at [556, 225] on input "0" at bounding box center [557, 225] width 31 height 15
type input "795"
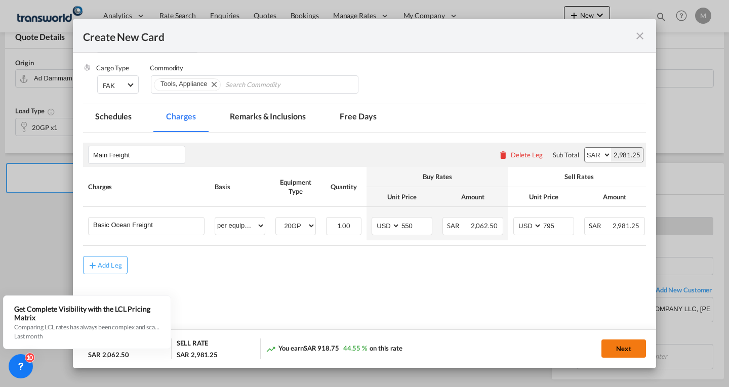
click at [621, 350] on button "Next" at bounding box center [623, 349] width 45 height 18
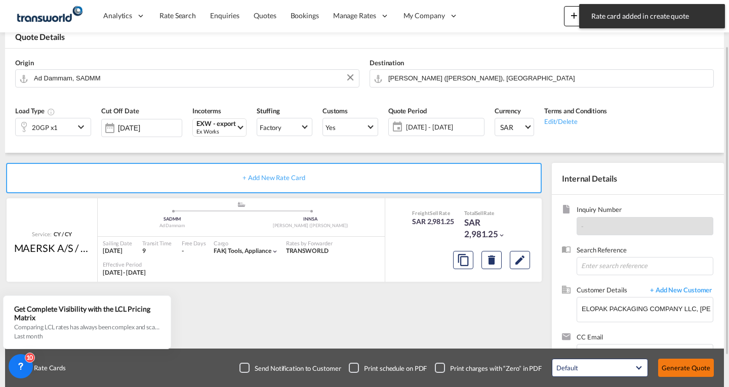
click at [685, 367] on button "Generate Quote" at bounding box center [686, 368] width 56 height 18
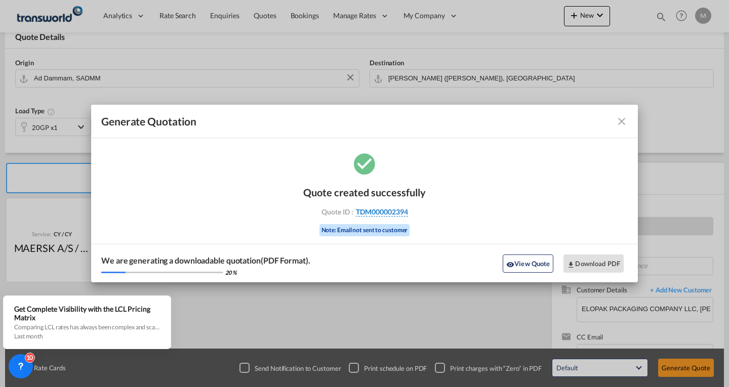
click at [383, 210] on span "TDM000002394" at bounding box center [382, 212] width 52 height 9
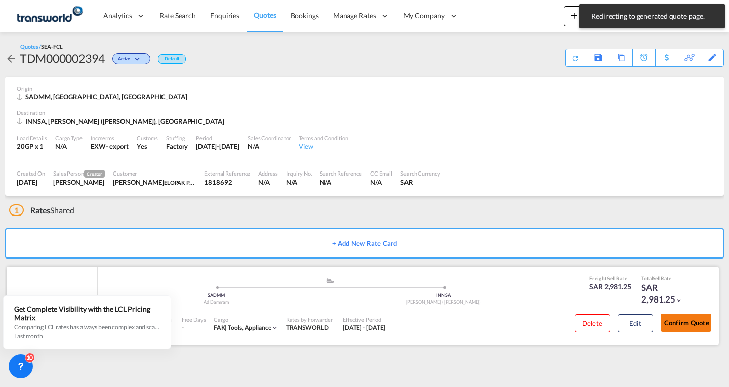
click at [694, 317] on button "Confirm Quote" at bounding box center [686, 323] width 51 height 18
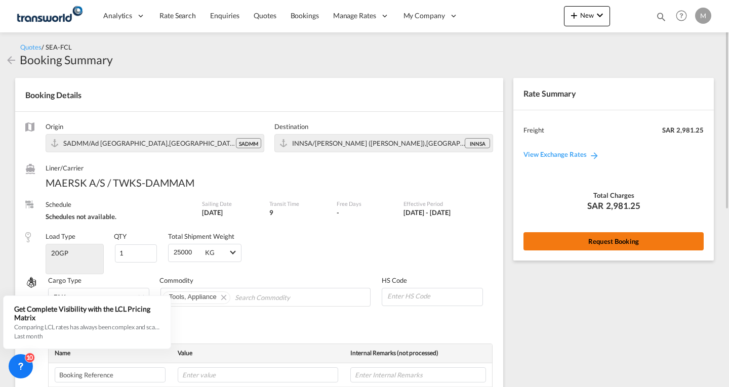
click at [628, 238] on button "Request Booking" at bounding box center [613, 241] width 180 height 18
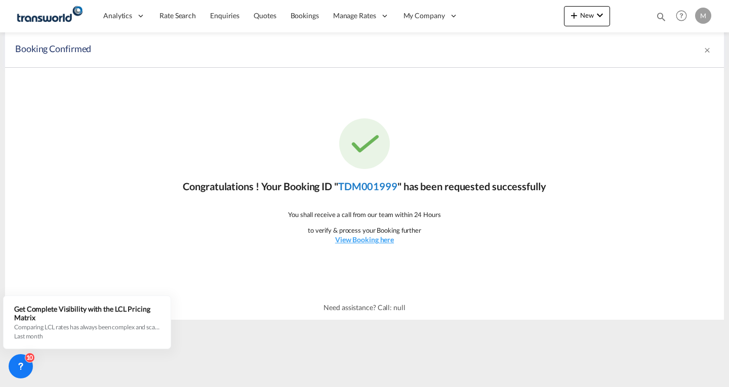
click at [370, 189] on link "TDM001999" at bounding box center [367, 186] width 59 height 12
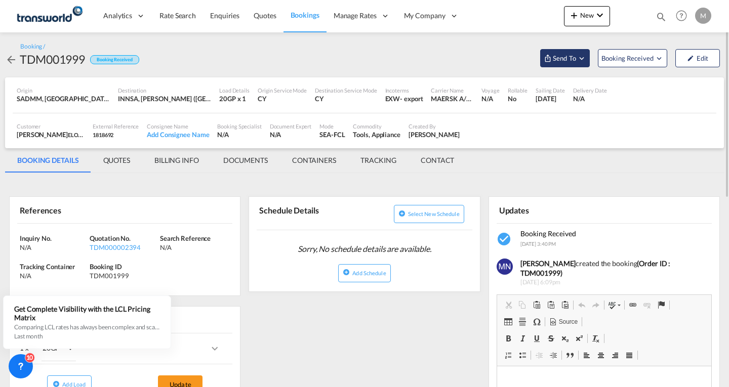
click at [562, 59] on span "Send To" at bounding box center [564, 58] width 25 height 10
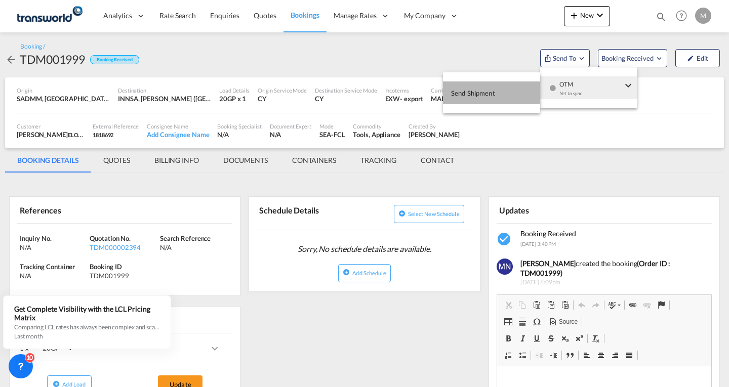
click at [480, 95] on span "Send Shipment" at bounding box center [473, 93] width 44 height 16
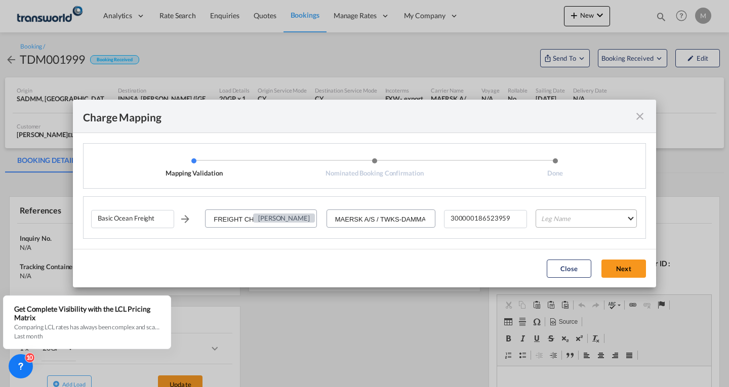
click at [550, 220] on md-select "Leg Name HANDLING ORIGIN VESSEL HANDLING DESTINATION OTHERS TL PICK UP CUSTOMS …" at bounding box center [586, 219] width 101 height 18
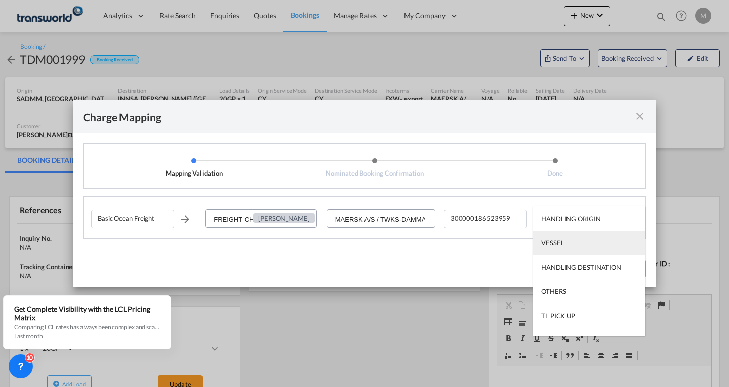
click at [556, 242] on div "VESSEL" at bounding box center [552, 242] width 23 height 9
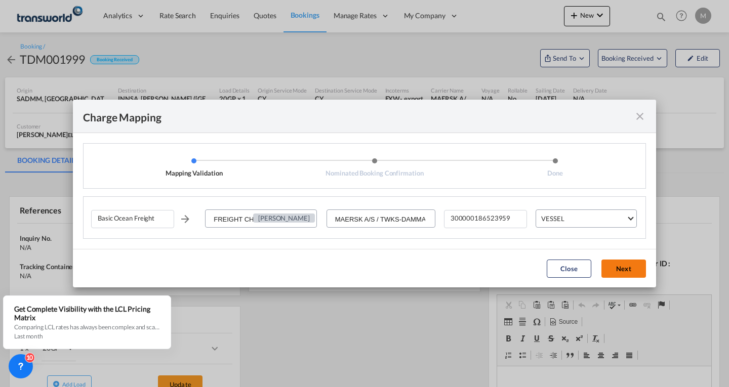
click at [624, 271] on button "Next" at bounding box center [623, 269] width 45 height 18
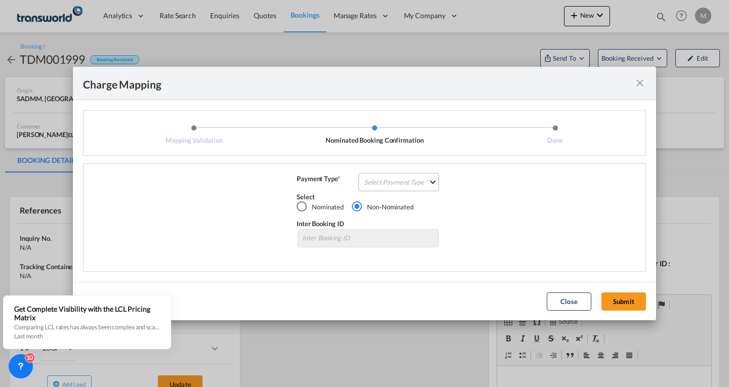
click at [403, 182] on md-select "Select Payment Type COLLECT PREPAID" at bounding box center [398, 182] width 80 height 18
click at [375, 206] on div "PREPAID" at bounding box center [378, 205] width 27 height 9
click at [622, 306] on button "Submit" at bounding box center [623, 302] width 45 height 18
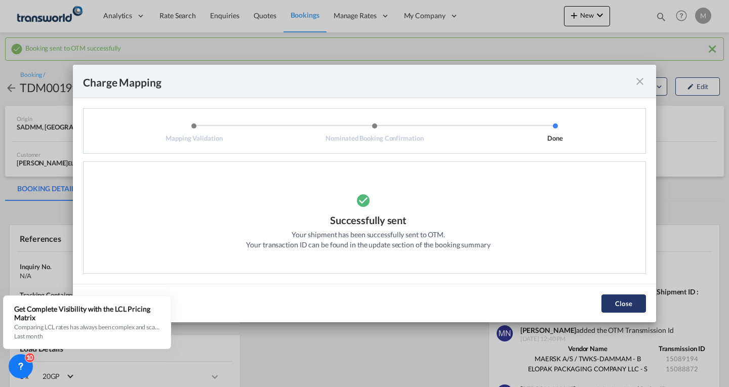
click at [625, 302] on button "Close" at bounding box center [623, 304] width 45 height 18
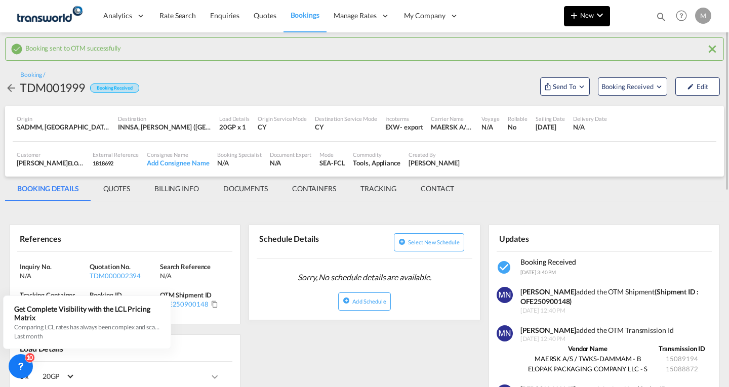
click at [586, 20] on button "New" at bounding box center [587, 16] width 46 height 20
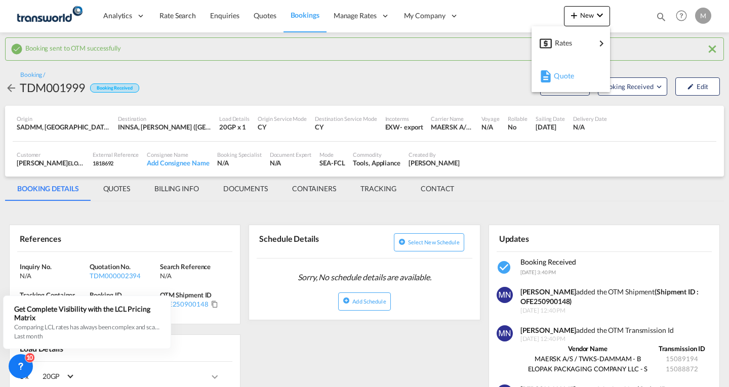
click at [565, 75] on span "Quote" at bounding box center [559, 76] width 11 height 20
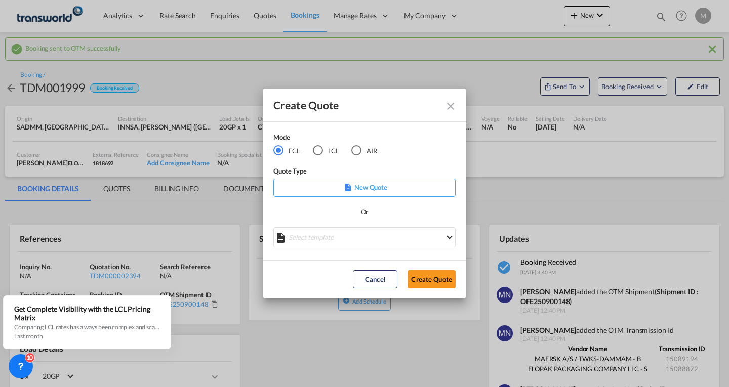
click at [375, 188] on p "New Quote" at bounding box center [364, 187] width 175 height 10
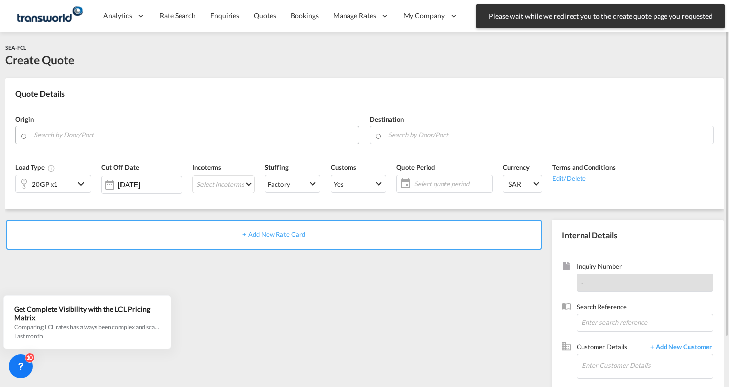
click at [94, 134] on input "Search by Door/Port" at bounding box center [194, 135] width 320 height 18
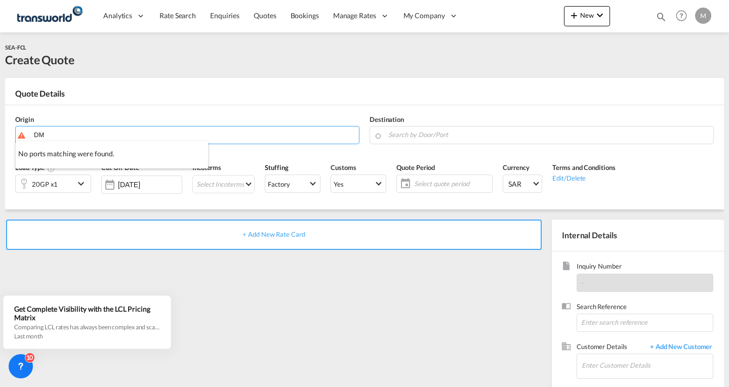
type input "D"
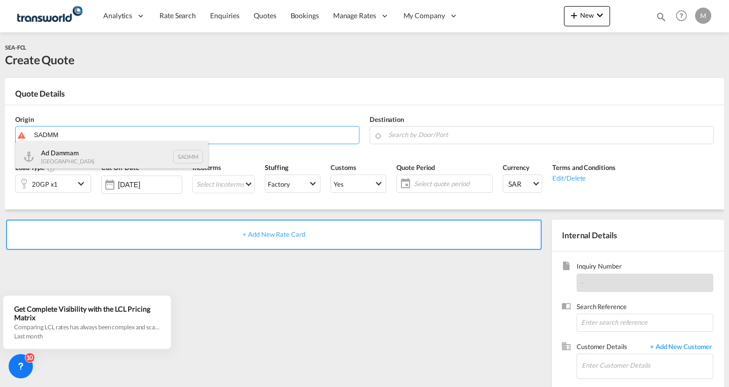
click at [70, 152] on div "Ad Dammam [GEOGRAPHIC_DATA] SADMM" at bounding box center [112, 156] width 192 height 30
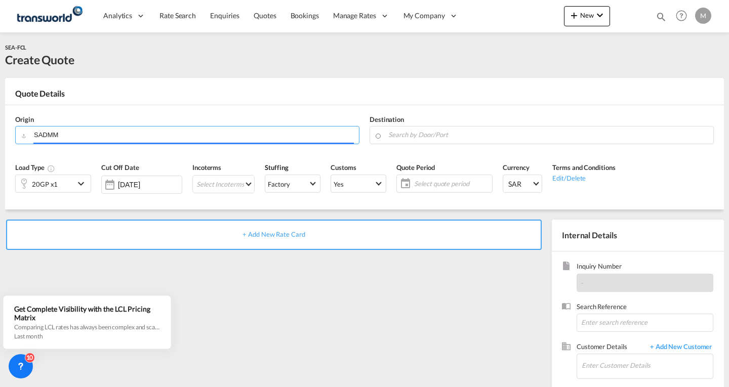
type input "Ad Dammam, SADMM"
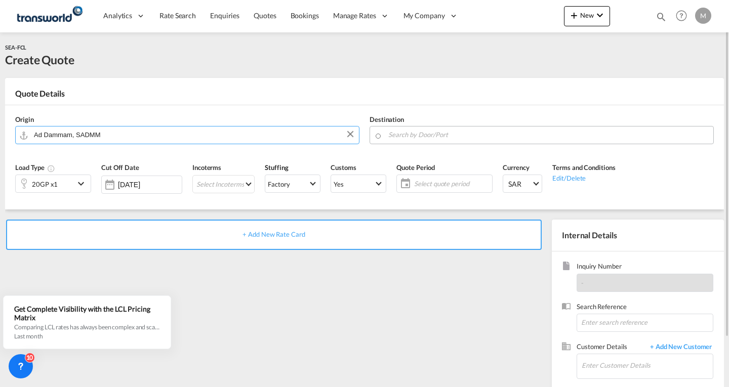
click at [447, 138] on input "Search by Door/Port" at bounding box center [548, 135] width 320 height 18
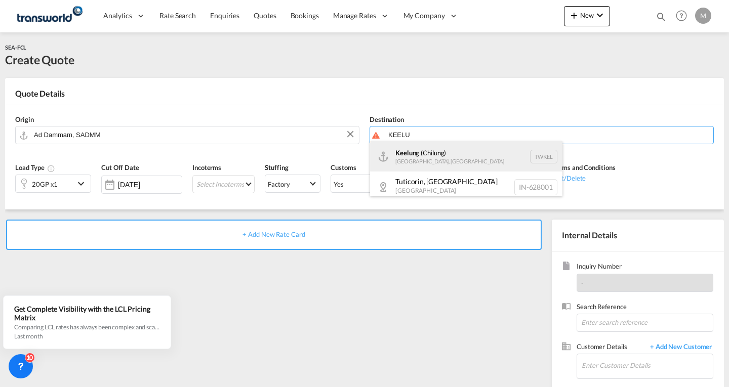
click at [423, 159] on div "Keelu ng ([GEOGRAPHIC_DATA]) [GEOGRAPHIC_DATA], [GEOGRAPHIC_DATA] TWKEL" at bounding box center [466, 156] width 192 height 30
type input "Keelung (Chilung), TWKEL"
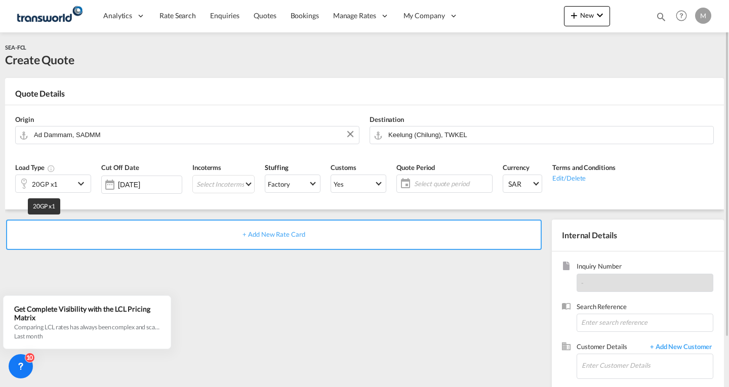
click at [50, 185] on div "20GP x1" at bounding box center [45, 184] width 26 height 14
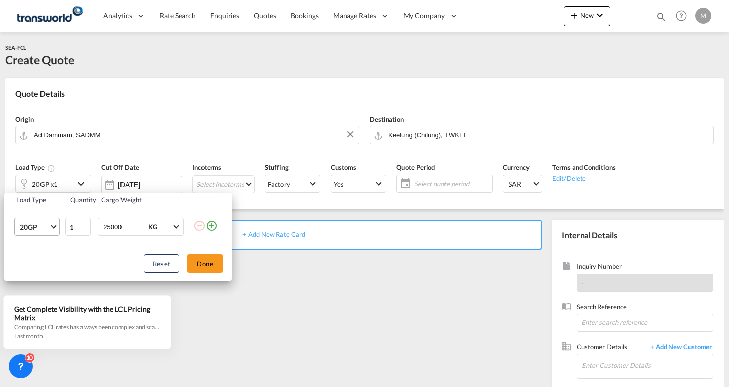
click at [37, 226] on span "20GP" at bounding box center [34, 227] width 29 height 10
click at [34, 272] on div "40RE" at bounding box center [28, 271] width 17 height 10
drag, startPoint x: 123, startPoint y: 222, endPoint x: 87, endPoint y: 231, distance: 36.5
click at [87, 231] on tr "40RE 1 25000 KG KG" at bounding box center [118, 227] width 228 height 39
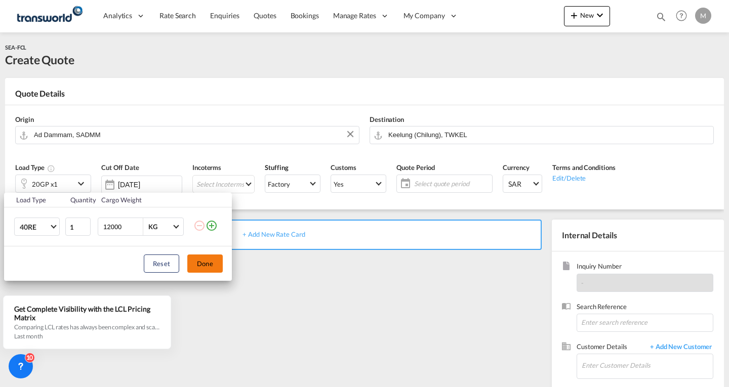
type input "12000"
click at [214, 269] on button "Done" at bounding box center [204, 264] width 35 height 18
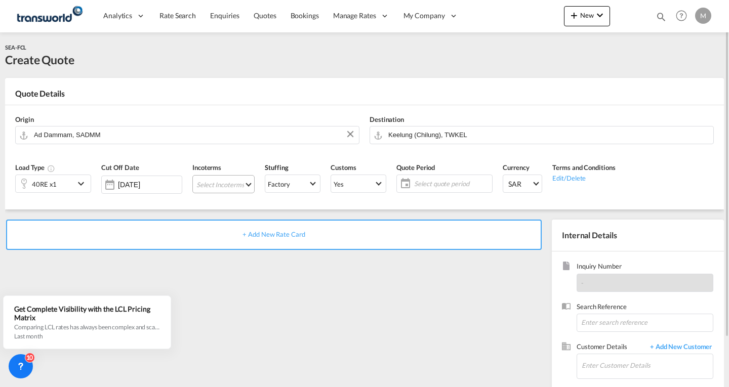
click at [223, 183] on md-select "Select Incoterms EXW - export Ex Works FOB - export Free on Board CFR - import …" at bounding box center [223, 184] width 62 height 18
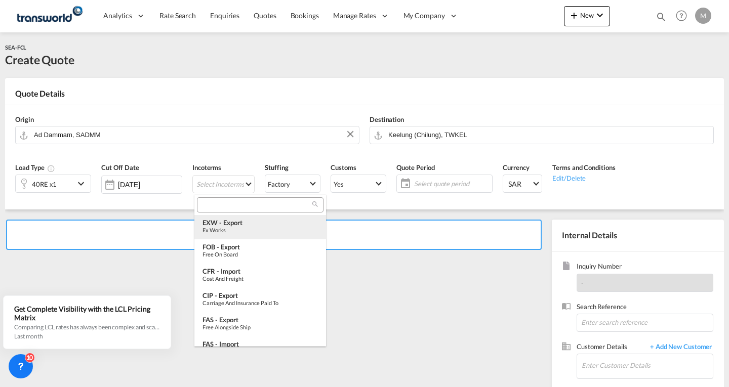
click at [221, 223] on div "EXW - export" at bounding box center [259, 223] width 115 height 8
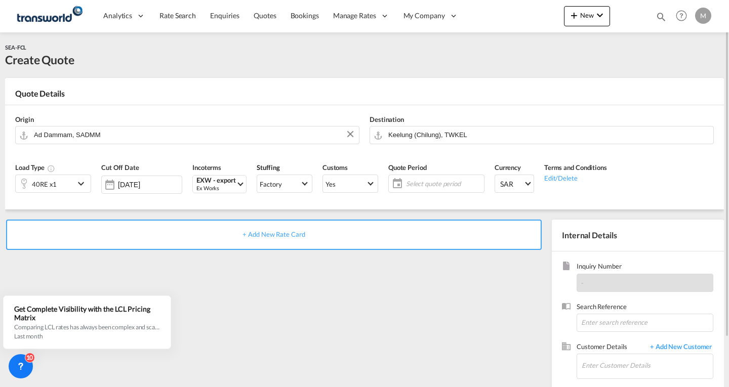
click at [421, 184] on span "Select quote period" at bounding box center [443, 183] width 75 height 9
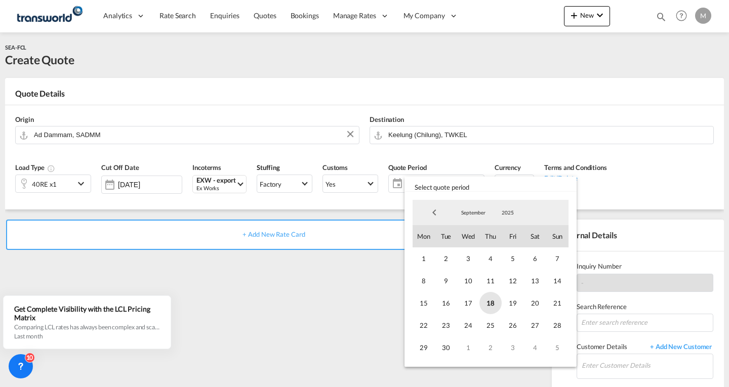
click at [491, 301] on span "18" at bounding box center [490, 303] width 22 height 22
click at [448, 348] on span "30" at bounding box center [446, 348] width 22 height 22
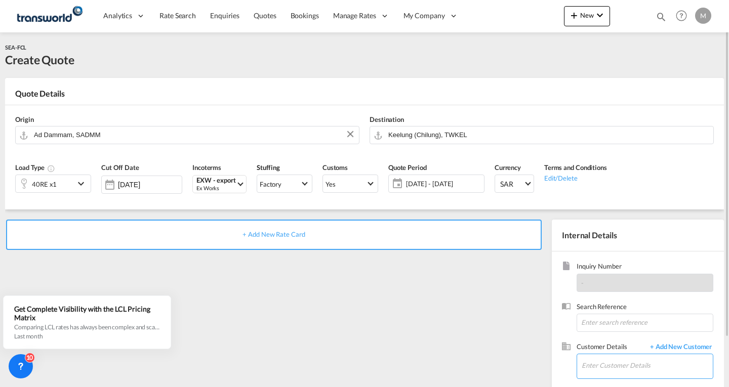
click at [595, 370] on input "Enter Customer Details" at bounding box center [647, 365] width 131 height 23
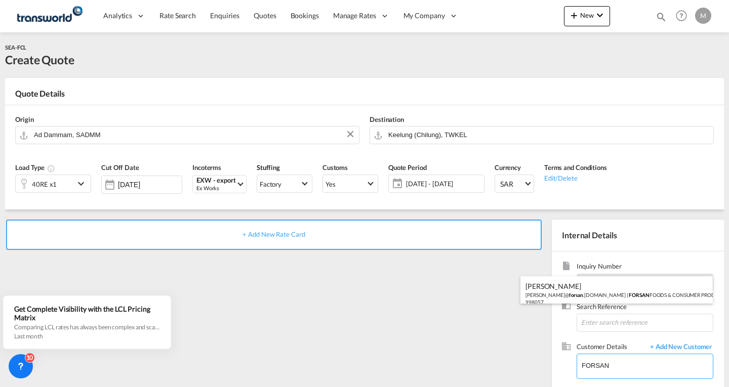
scroll to position [51, 0]
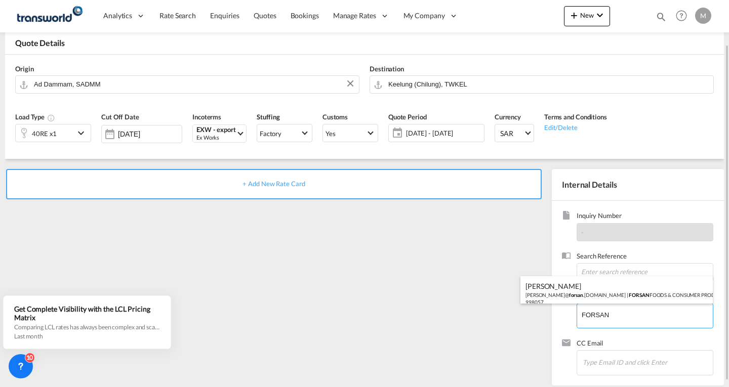
click at [594, 292] on div "[PERSON_NAME] [PERSON_NAME]@ forsan .[DOMAIN_NAME] | FORSAN FOODS & CONSUMER PR…" at bounding box center [616, 293] width 192 height 34
type input "FORSAN FOODS & CONSUMER PRODUCTS [DOMAIN_NAME]., [PERSON_NAME], [PERSON_NAME][E…"
click at [254, 185] on span "+ Add New Rate Card" at bounding box center [273, 184] width 62 height 8
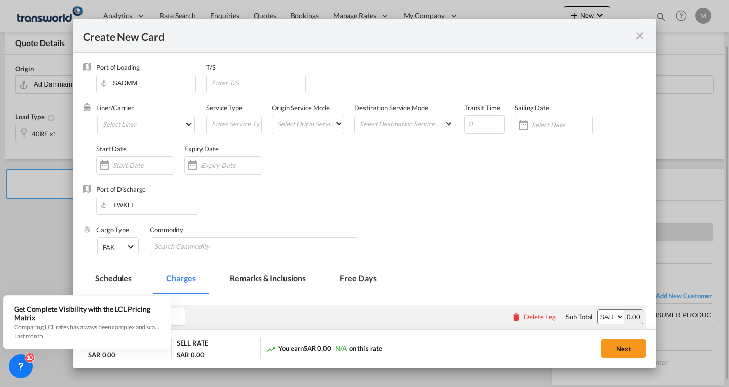
type input "Basic Ocean Freight"
select select "per equipment"
click at [125, 120] on md-select "Select Liner 2HM LOGISTICS D.O.O 2HM LOGISTICS D.O.O. / TWKS-KOPER 3P LOGISTICS…" at bounding box center [146, 125] width 98 height 18
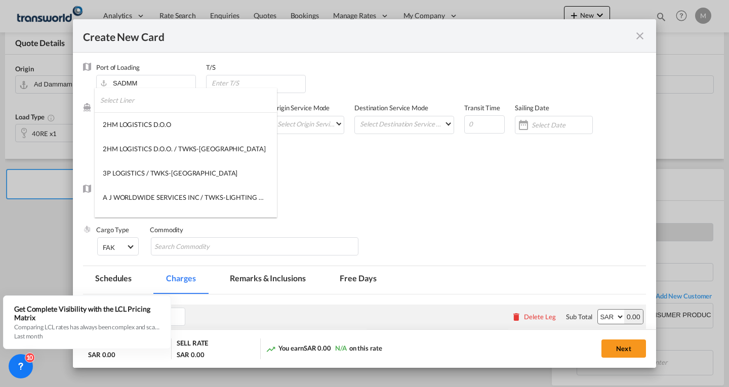
click at [132, 100] on input "search" at bounding box center [188, 100] width 177 height 24
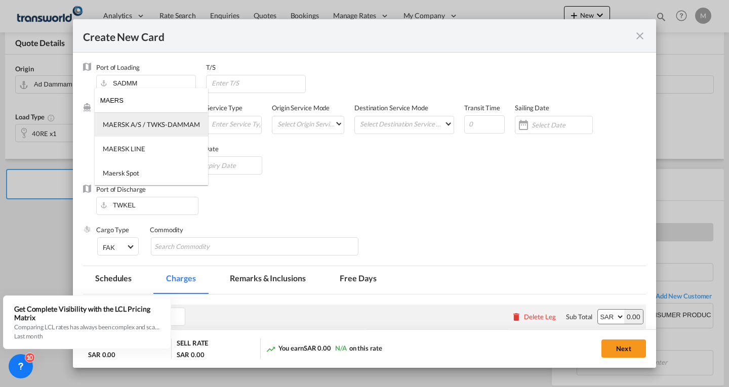
type input "MAERS"
click at [143, 126] on div "MAERSK A/S / TWKS-DAMMAM" at bounding box center [151, 124] width 97 height 9
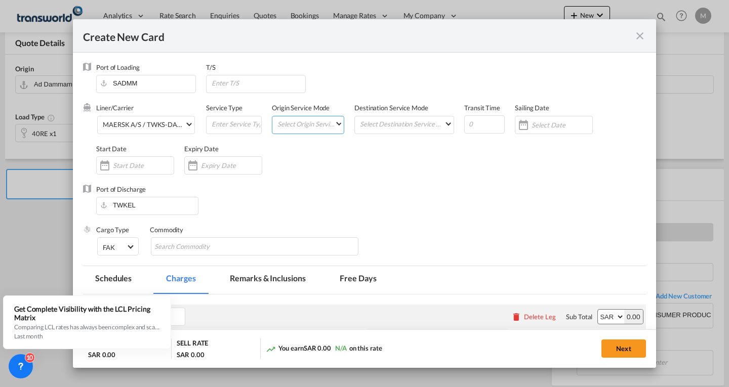
click at [296, 131] on md-input-container "Select Origin Service Mode SD [GEOGRAPHIC_DATA]" at bounding box center [308, 125] width 72 height 18
click at [302, 124] on md-select "Select Origin Service Mode SD [GEOGRAPHIC_DATA]" at bounding box center [309, 123] width 67 height 14
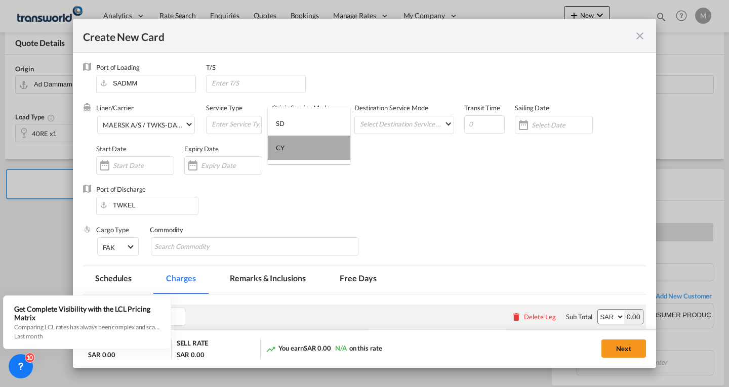
click at [282, 147] on div "CY" at bounding box center [280, 147] width 9 height 9
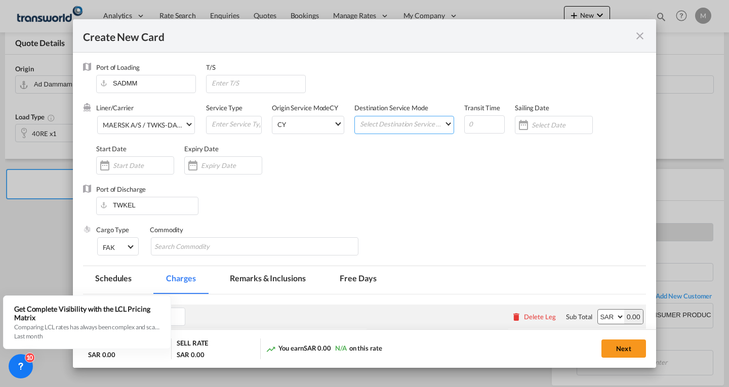
click at [403, 124] on md-select "Select Destination Service Mode SD [GEOGRAPHIC_DATA]" at bounding box center [406, 123] width 95 height 14
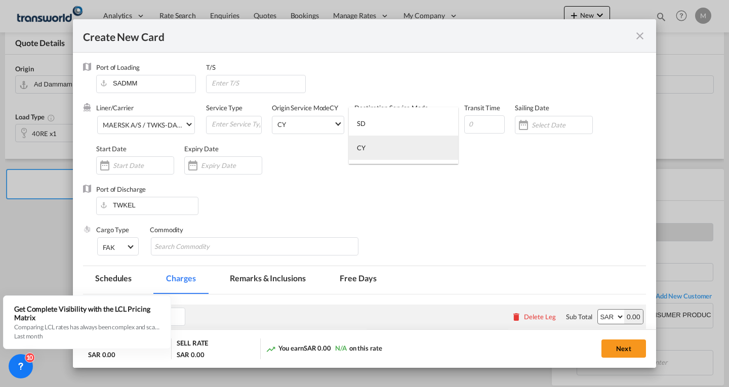
click at [363, 145] on div "CY" at bounding box center [361, 147] width 9 height 9
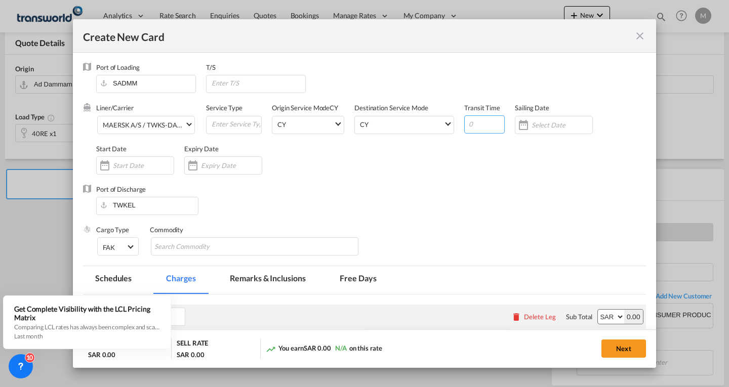
click at [488, 123] on input "Create New Card ..." at bounding box center [484, 124] width 40 height 18
type input "27"
click at [539, 131] on div "Create New Card ..." at bounding box center [554, 125] width 78 height 18
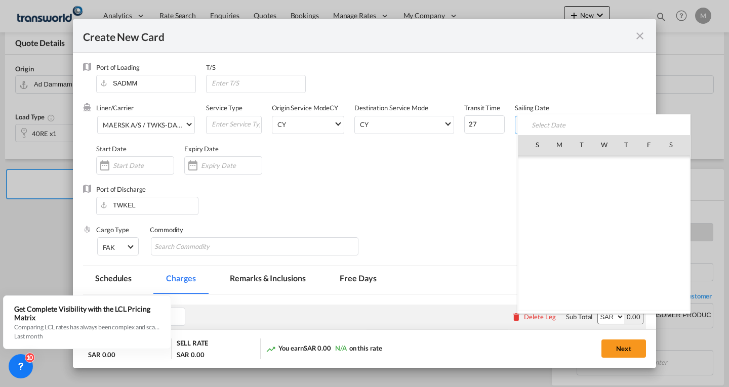
scroll to position [234484, 0]
click at [631, 231] on span "18" at bounding box center [626, 233] width 21 height 21
type input "[DATE]"
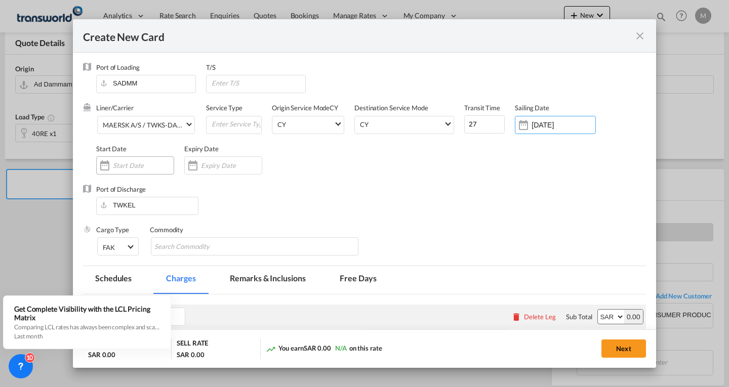
click at [136, 164] on input "Create New Card ..." at bounding box center [143, 165] width 61 height 8
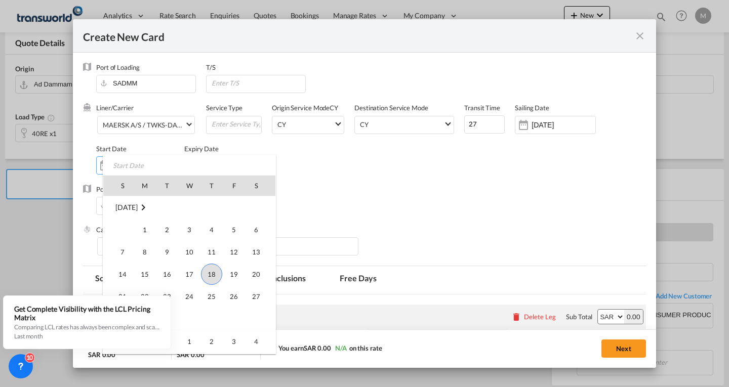
click at [211, 274] on span "18" at bounding box center [211, 274] width 21 height 21
type input "[DATE]"
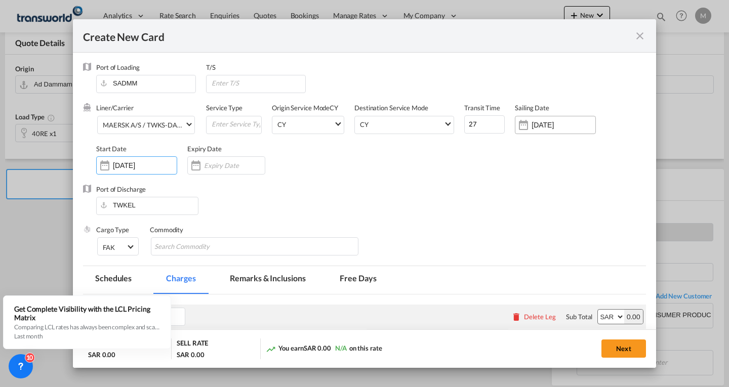
click at [550, 124] on input "[DATE]" at bounding box center [564, 125] width 64 height 8
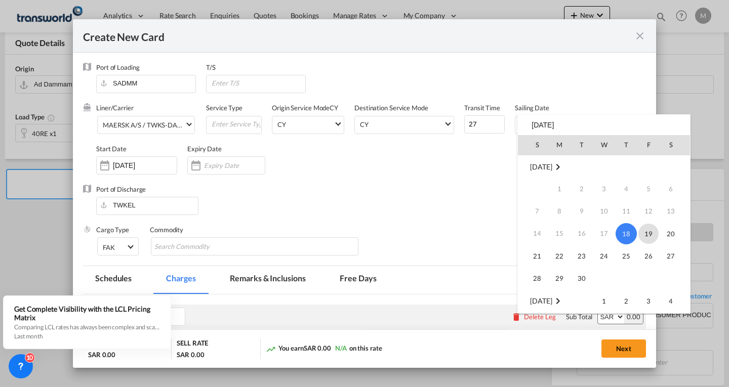
click at [647, 231] on span "19" at bounding box center [648, 234] width 20 height 20
type input "[DATE]"
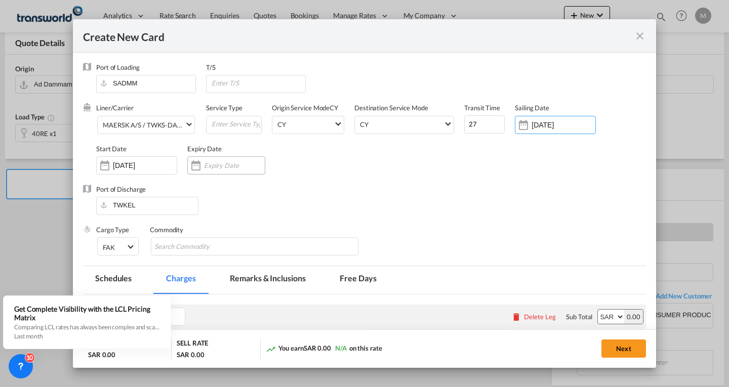
click at [224, 166] on input "Create New Card ..." at bounding box center [234, 165] width 61 height 8
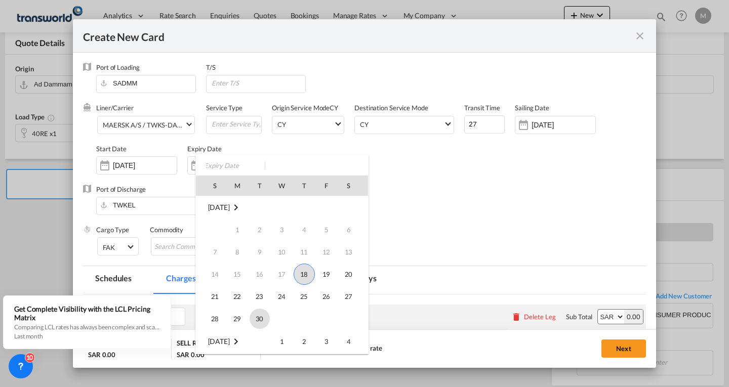
click at [257, 316] on span "30" at bounding box center [260, 319] width 20 height 20
type input "[DATE]"
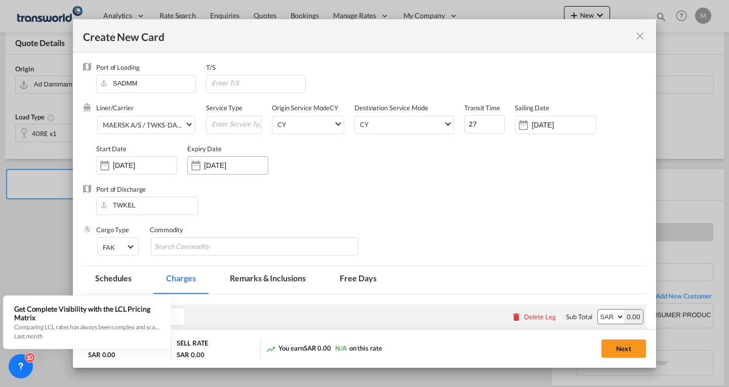
scroll to position [152, 0]
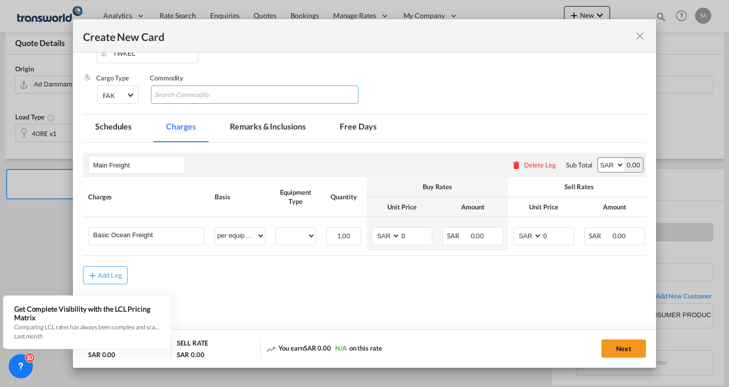
click at [205, 95] on input "Search Commodity" at bounding box center [200, 95] width 93 height 16
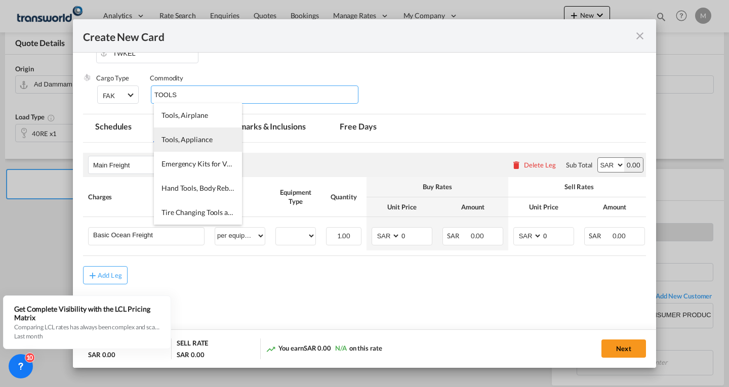
type input "TOOLS"
click at [202, 135] on li "Tools, Appliance" at bounding box center [198, 140] width 88 height 24
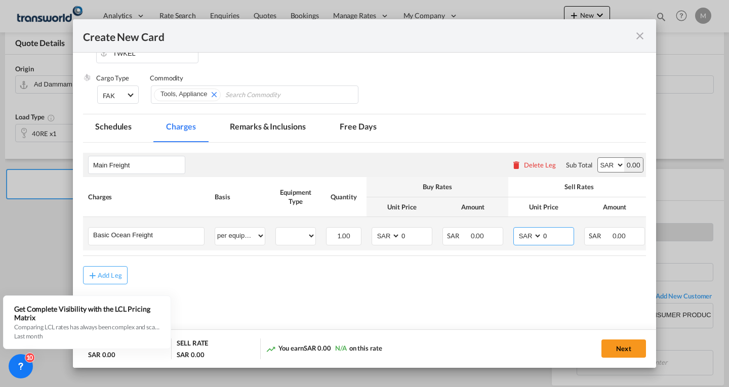
click at [522, 234] on select "AED AFN ALL AMD ANG AOA ARS AUD AWG AZN BAM BBD BDT BGN BHD BIF BMD BND BOB BRL…" at bounding box center [528, 236] width 26 height 14
select select "string:USD"
click at [515, 229] on select "AED AFN ALL AMD ANG AOA ARS AUD AWG AZN BAM BBD BDT BGN BHD BIF BMD BND BOB BRL…" at bounding box center [528, 236] width 26 height 14
type input "3400"
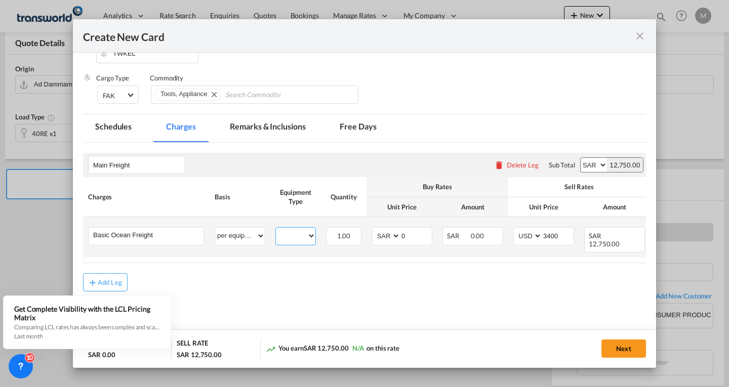
click at [292, 241] on select "40RE" at bounding box center [295, 236] width 39 height 14
select select "40RE"
click at [276, 229] on select "40RE" at bounding box center [295, 236] width 39 height 14
drag, startPoint x: 406, startPoint y: 239, endPoint x: 384, endPoint y: 239, distance: 22.8
click at [386, 239] on md-input-container "AED AFN ALL AMD ANG AOA ARS AUD AWG AZN BAM BBD BDT BGN BHD BIF BMD BND BOB BRL…" at bounding box center [402, 236] width 61 height 18
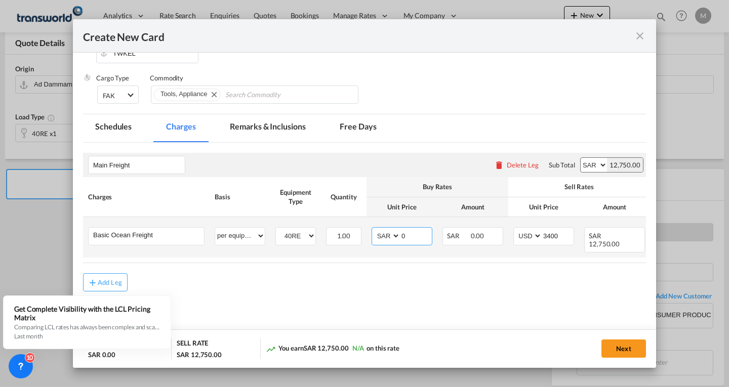
click at [381, 236] on select "AED AFN ALL AMD ANG AOA ARS AUD AWG AZN BAM BBD BDT BGN BHD BIF BMD BND BOB BRL…" at bounding box center [387, 236] width 26 height 14
select select "string:USD"
click at [374, 229] on select "AED AFN ALL AMD ANG AOA ARS AUD AWG AZN BAM BBD BDT BGN BHD BIF BMD BND BOB BRL…" at bounding box center [387, 236] width 26 height 14
type input "2800"
click at [616, 346] on button "Next" at bounding box center [623, 349] width 45 height 18
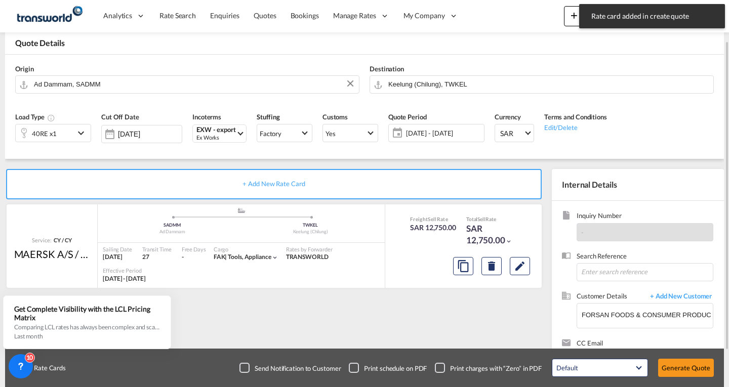
scroll to position [95, 0]
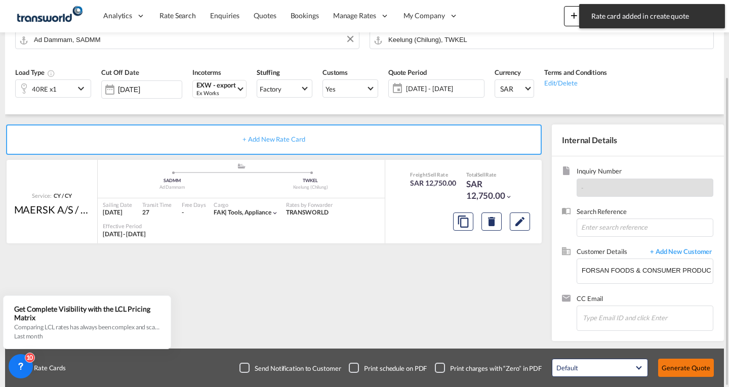
click at [682, 367] on button "Generate Quote" at bounding box center [686, 368] width 56 height 18
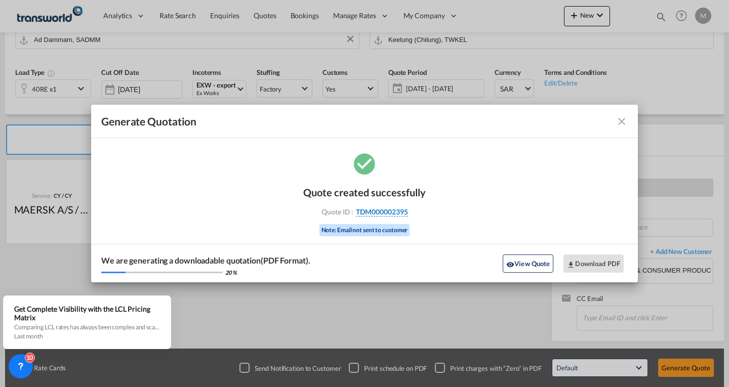
click at [369, 214] on span "TDM000002395" at bounding box center [382, 212] width 52 height 9
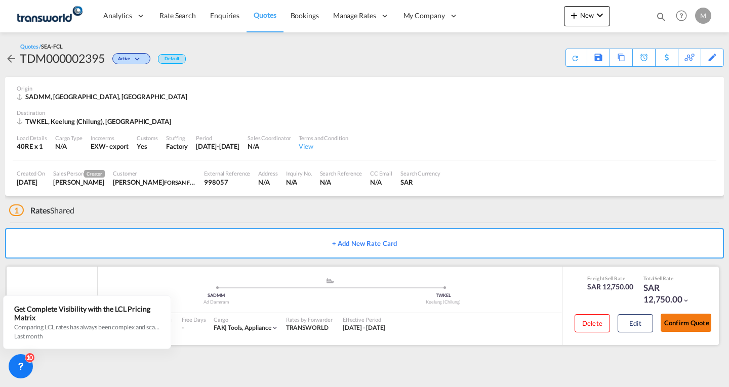
click at [673, 325] on button "Confirm Quote" at bounding box center [686, 323] width 51 height 18
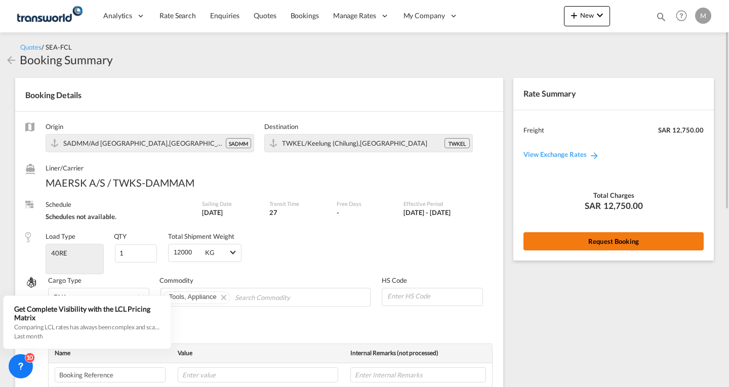
click at [605, 241] on button "Request Booking" at bounding box center [613, 241] width 180 height 18
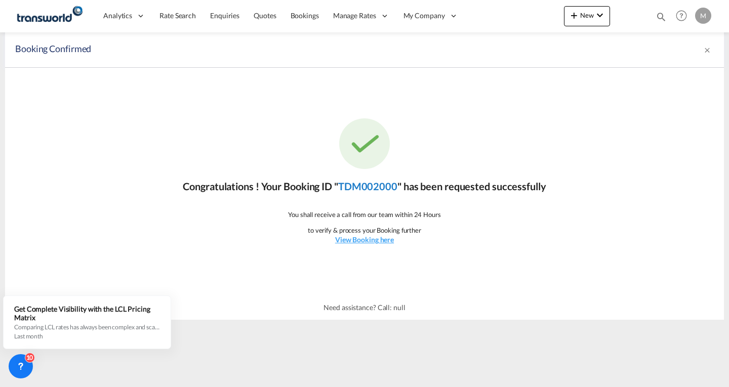
click at [377, 185] on link "TDM002000" at bounding box center [367, 186] width 59 height 12
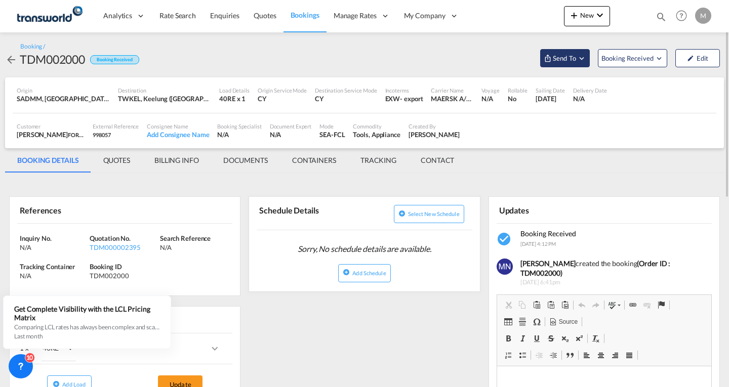
click at [564, 56] on span "Send To" at bounding box center [564, 58] width 25 height 10
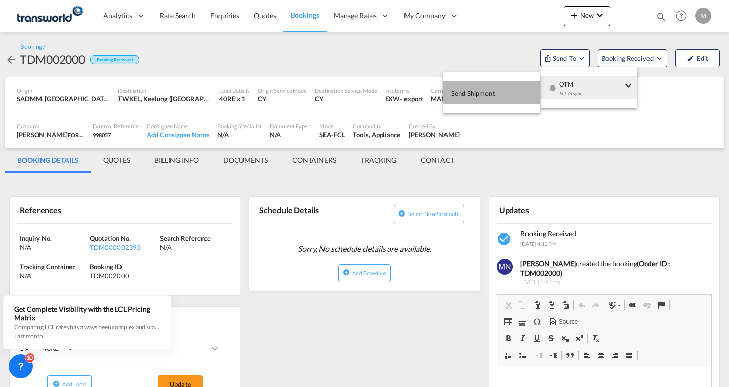
click at [473, 89] on span "Send Shipment" at bounding box center [473, 93] width 44 height 16
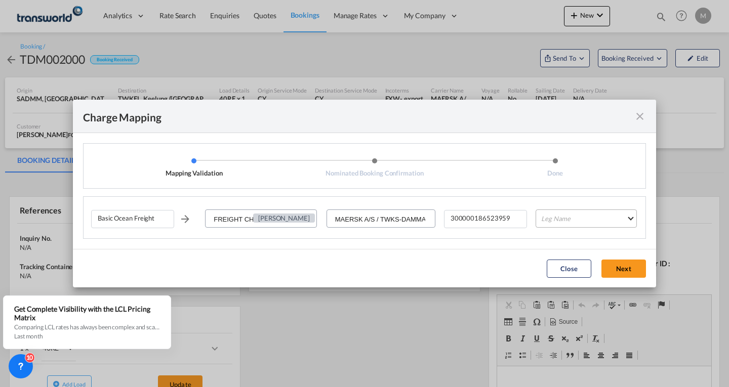
click at [558, 220] on md-select "Leg Name HANDLING ORIGIN VESSEL HANDLING DESTINATION OTHERS TL PICK UP CUSTOMS …" at bounding box center [586, 219] width 101 height 18
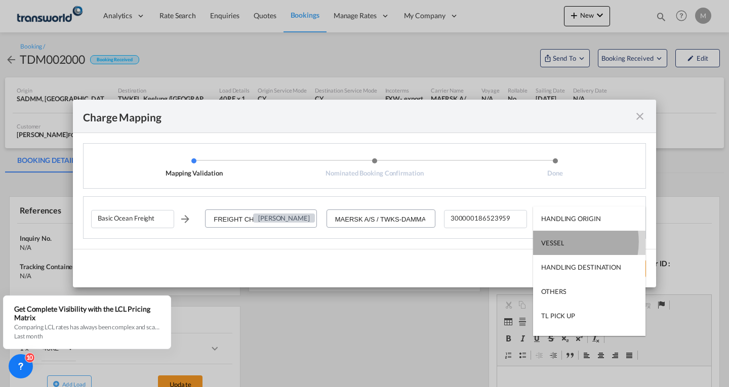
click at [561, 242] on div "VESSEL" at bounding box center [552, 242] width 23 height 9
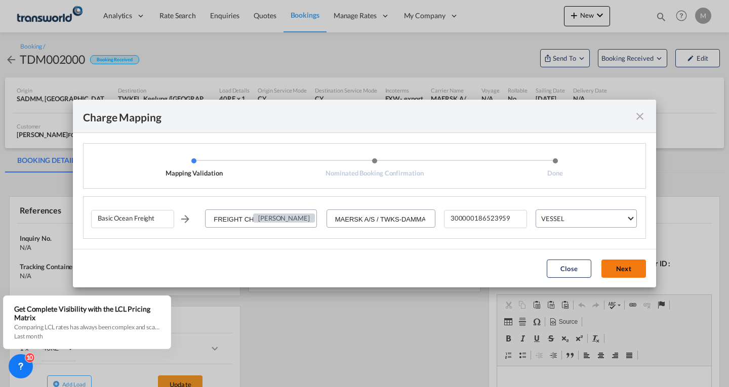
click at [609, 265] on button "Next" at bounding box center [623, 269] width 45 height 18
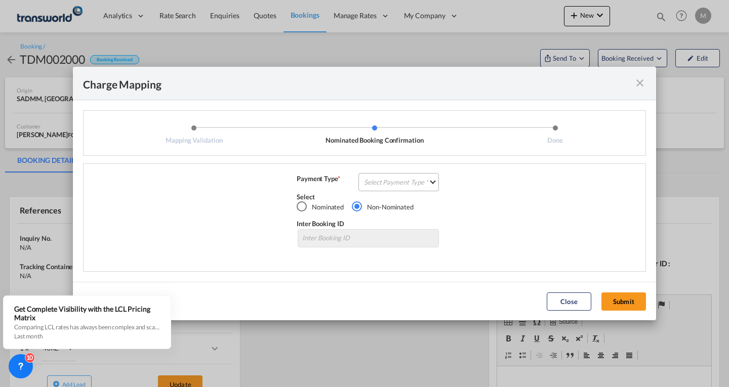
click at [377, 175] on md-select "Select Payment Type COLLECT PREPAID" at bounding box center [398, 182] width 80 height 18
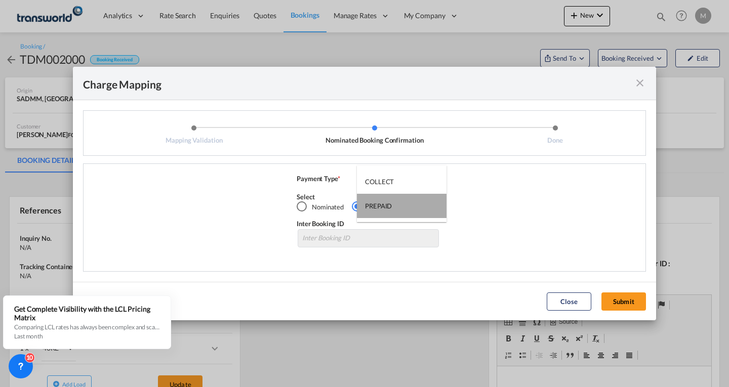
click at [381, 205] on div "PREPAID" at bounding box center [378, 205] width 27 height 9
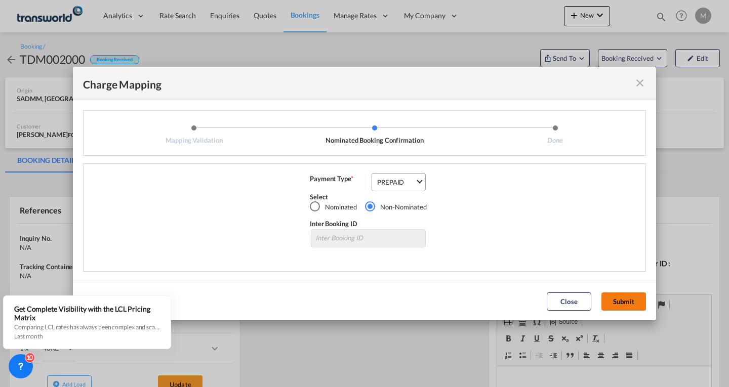
click at [630, 303] on button "Submit" at bounding box center [623, 302] width 45 height 18
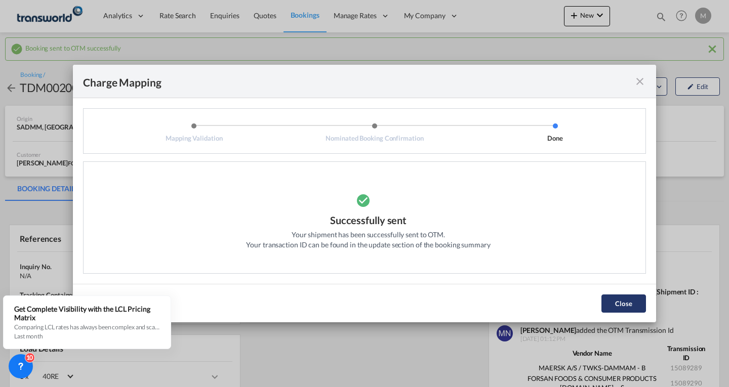
click at [636, 297] on button "Close" at bounding box center [623, 304] width 45 height 18
